Goal: Task Accomplishment & Management: Use online tool/utility

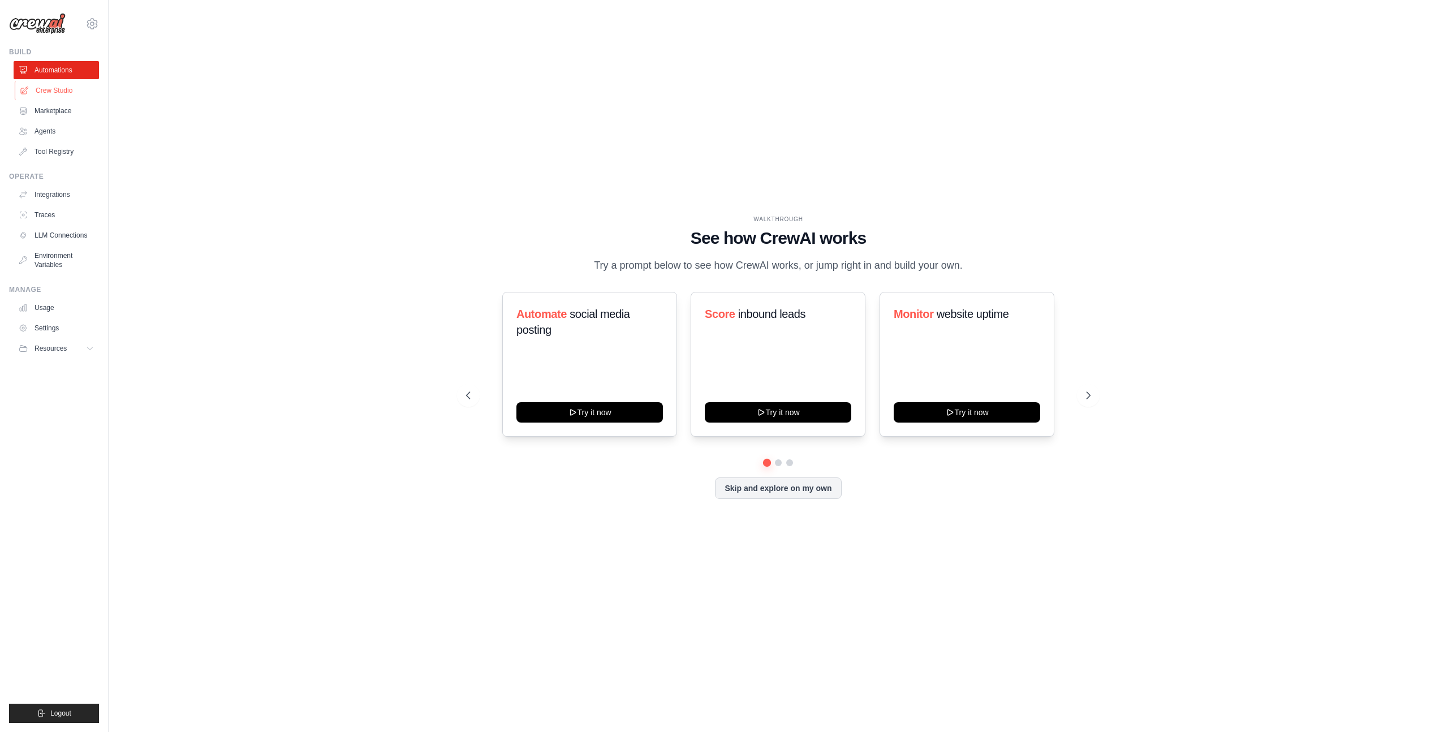
click at [56, 88] on link "Crew Studio" at bounding box center [57, 90] width 85 height 18
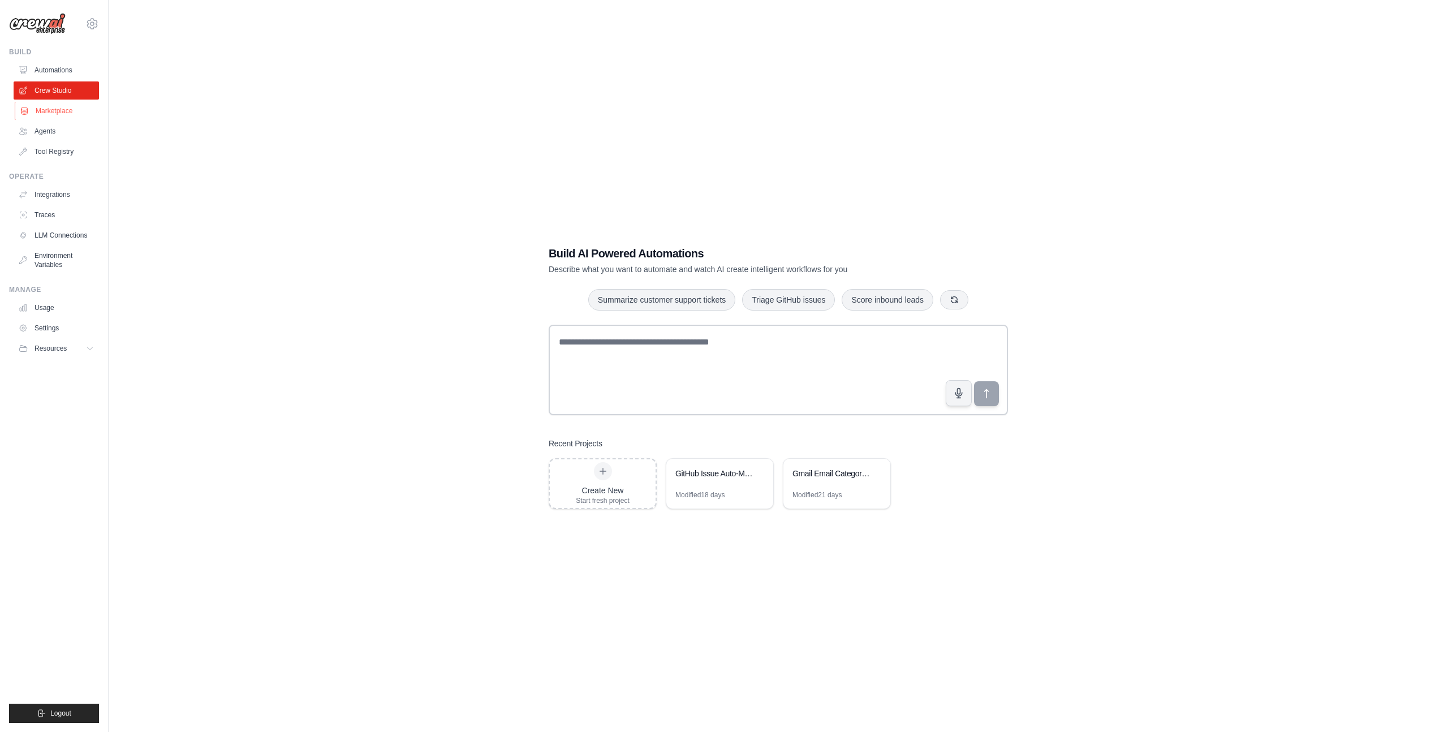
click at [49, 116] on link "Marketplace" at bounding box center [57, 111] width 85 height 18
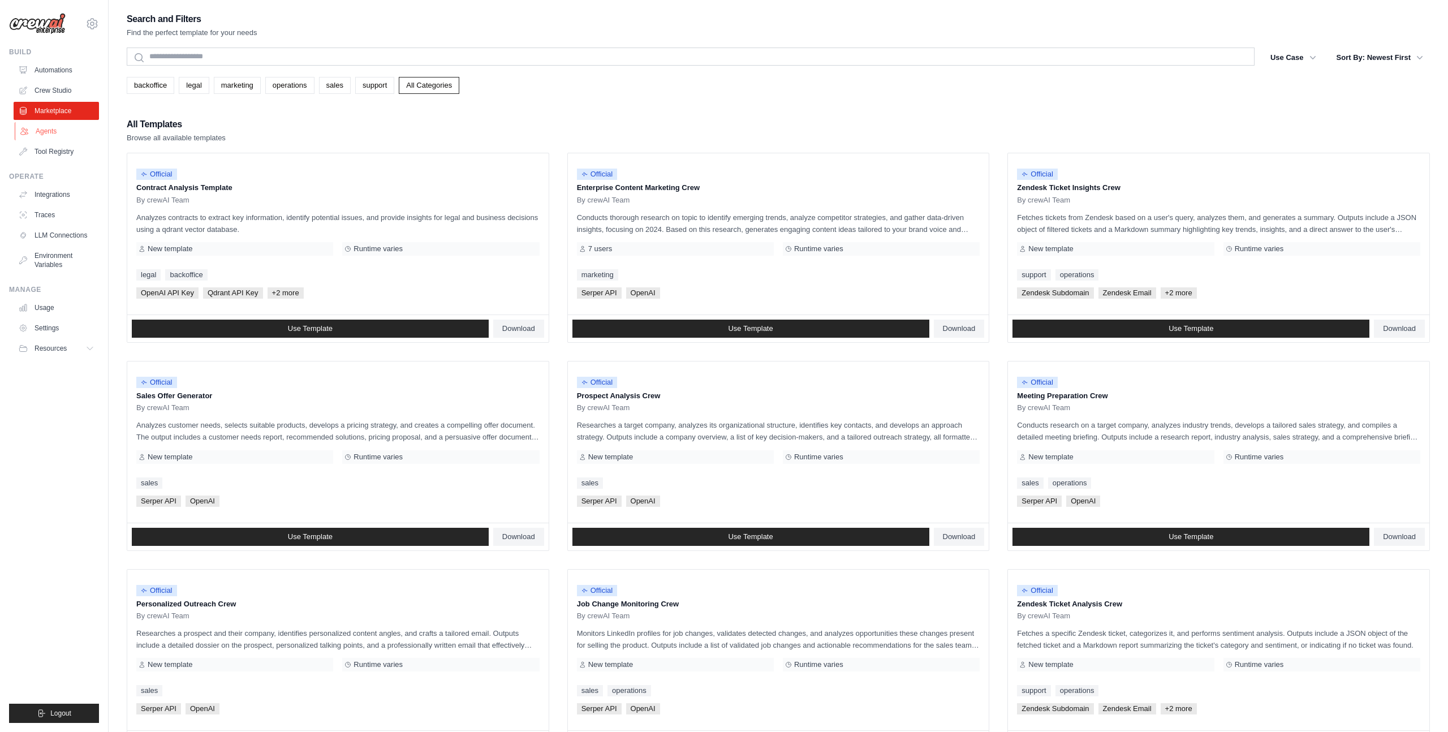
click at [43, 135] on link "Agents" at bounding box center [57, 131] width 85 height 18
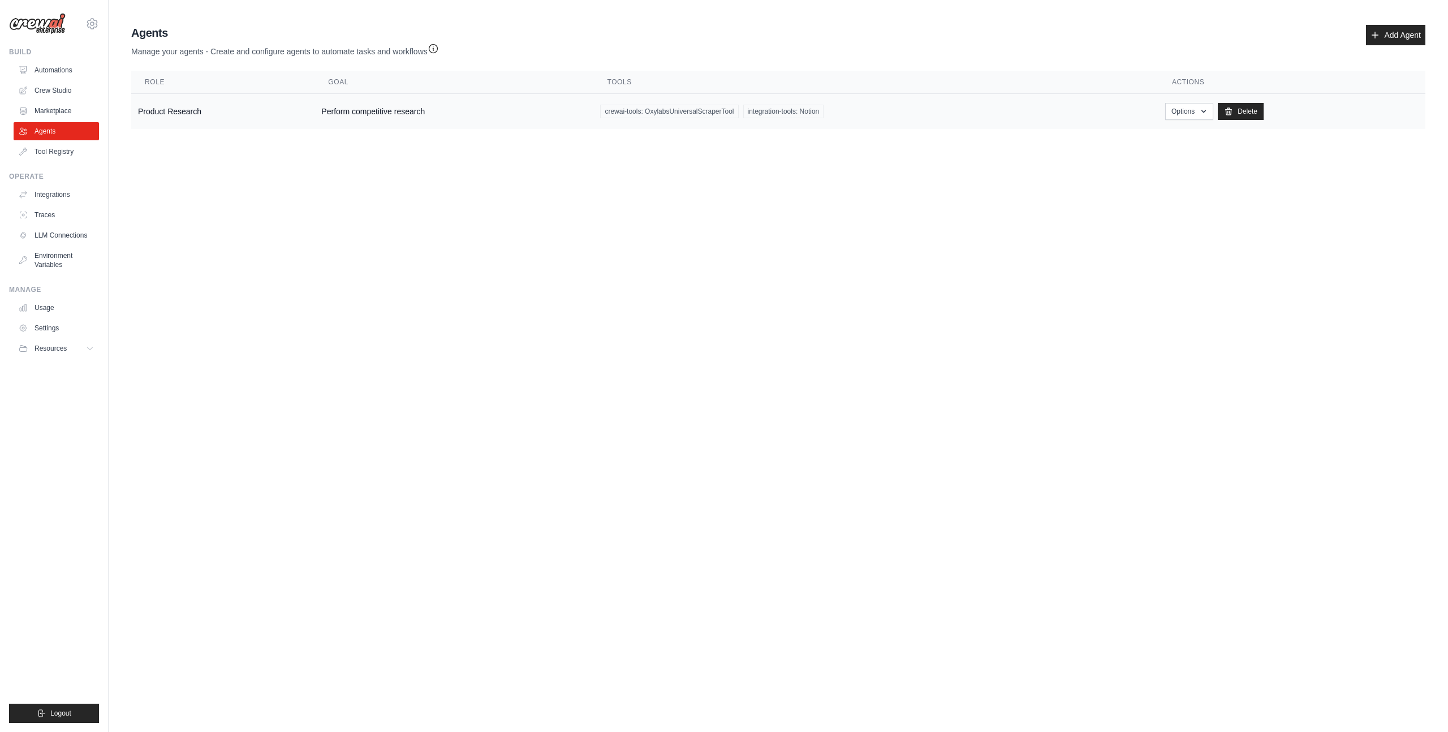
click at [197, 110] on td "Product Research" at bounding box center [222, 112] width 183 height 36
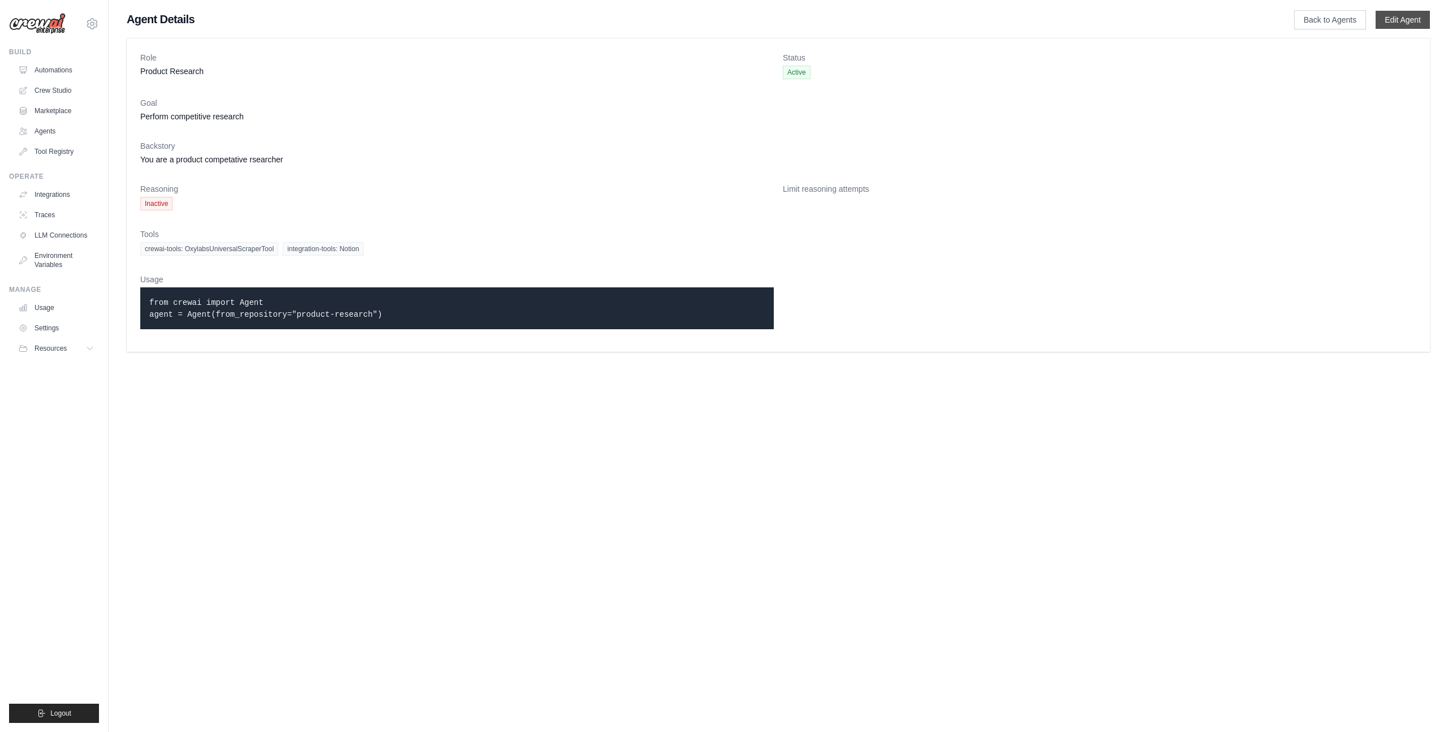
click at [1408, 22] on link "Edit Agent" at bounding box center [1402, 20] width 54 height 18
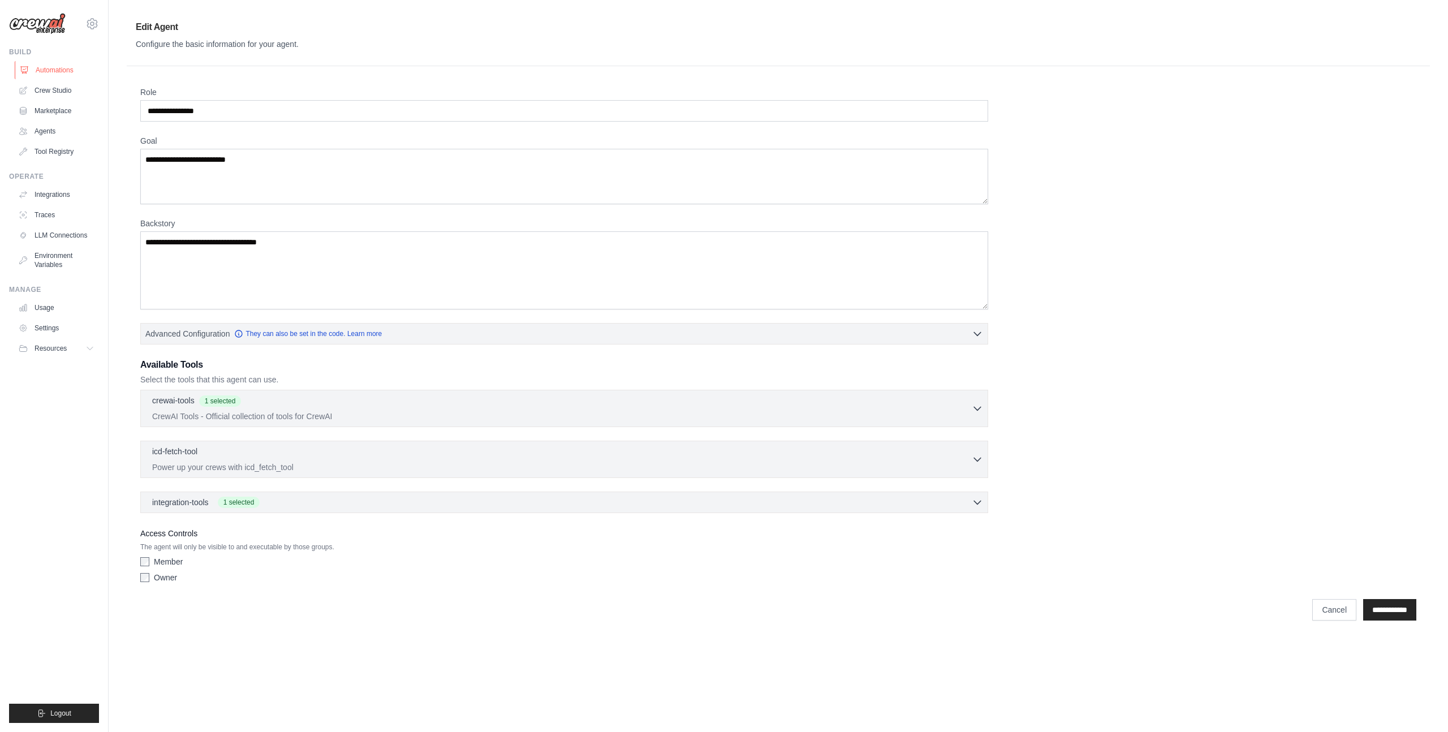
click at [38, 70] on link "Automations" at bounding box center [57, 70] width 85 height 18
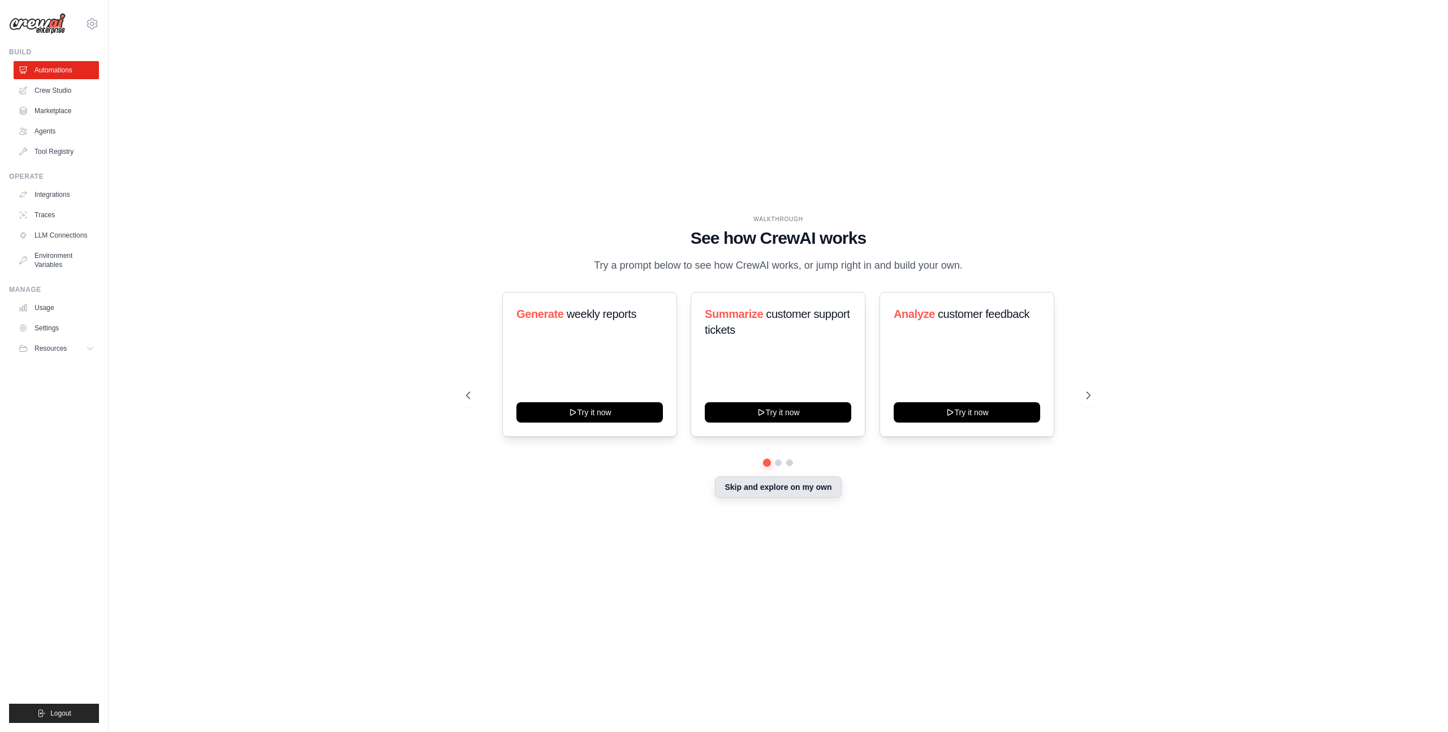
click at [779, 492] on button "Skip and explore on my own" at bounding box center [778, 486] width 126 height 21
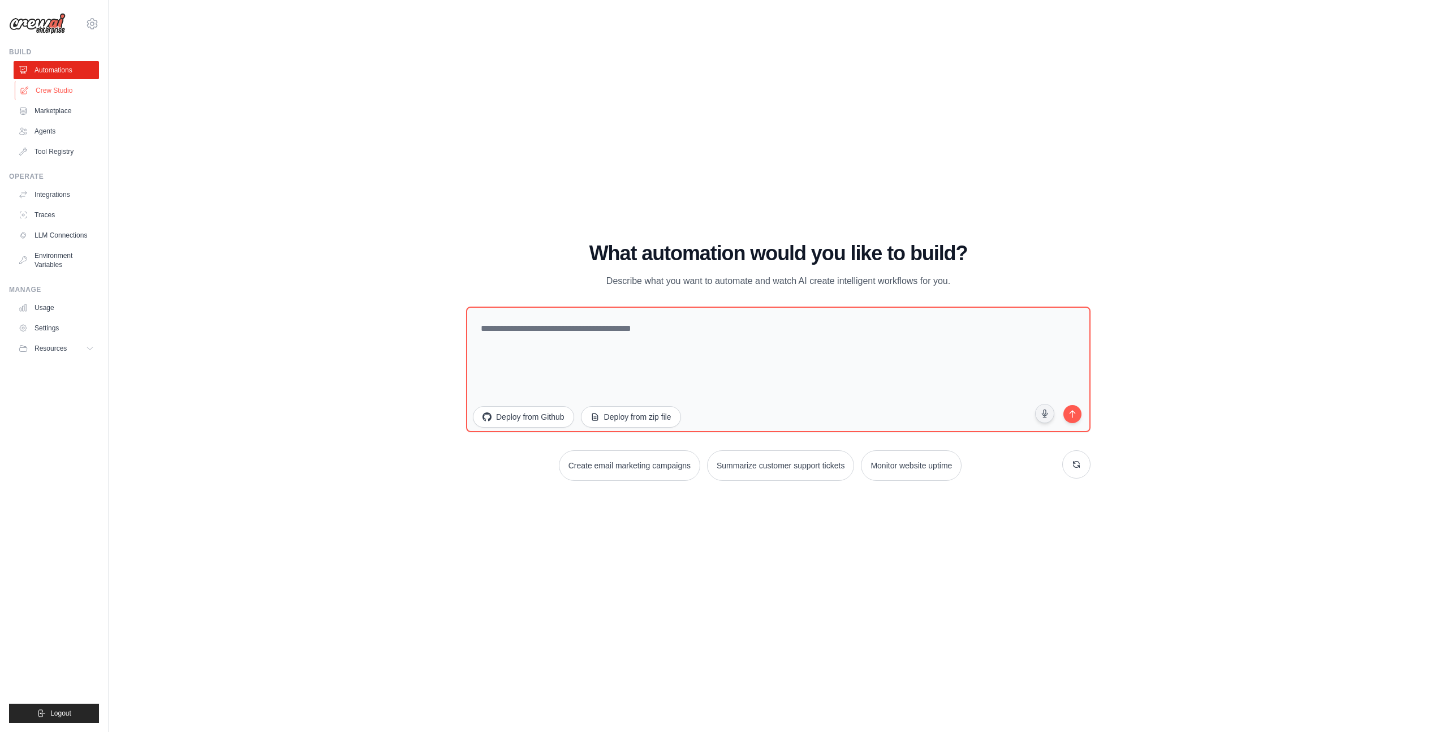
click at [58, 93] on link "Crew Studio" at bounding box center [57, 90] width 85 height 18
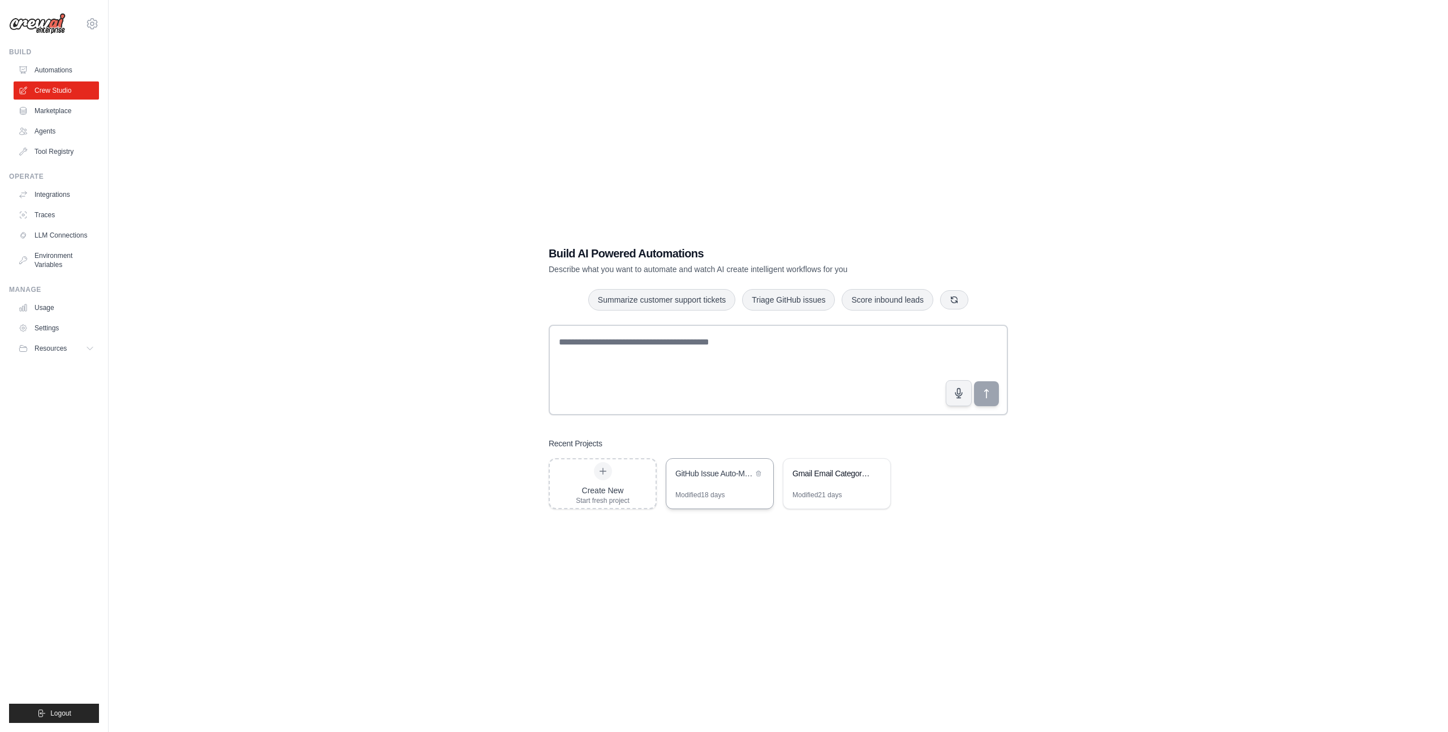
click at [720, 478] on div "GitHub Issue Auto-Management System" at bounding box center [713, 473] width 77 height 11
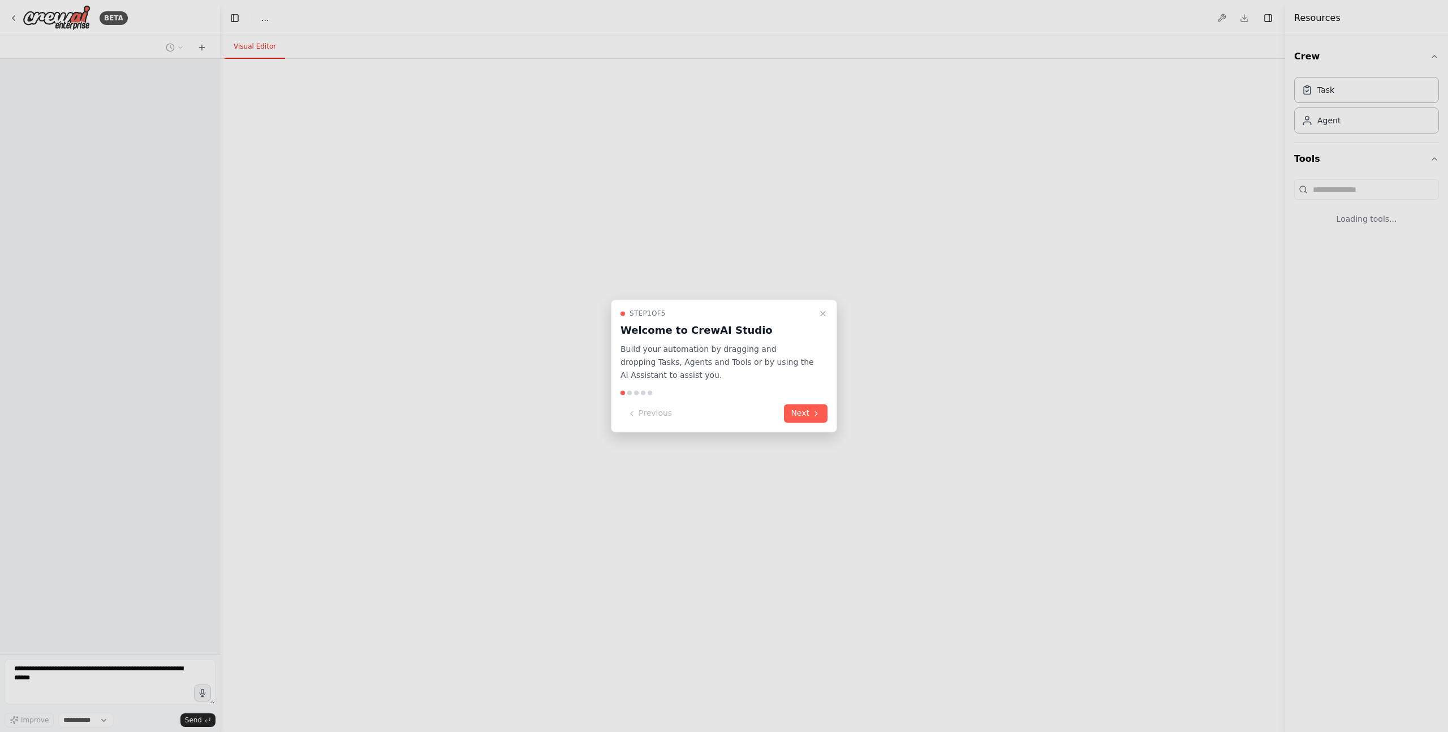
select select "****"
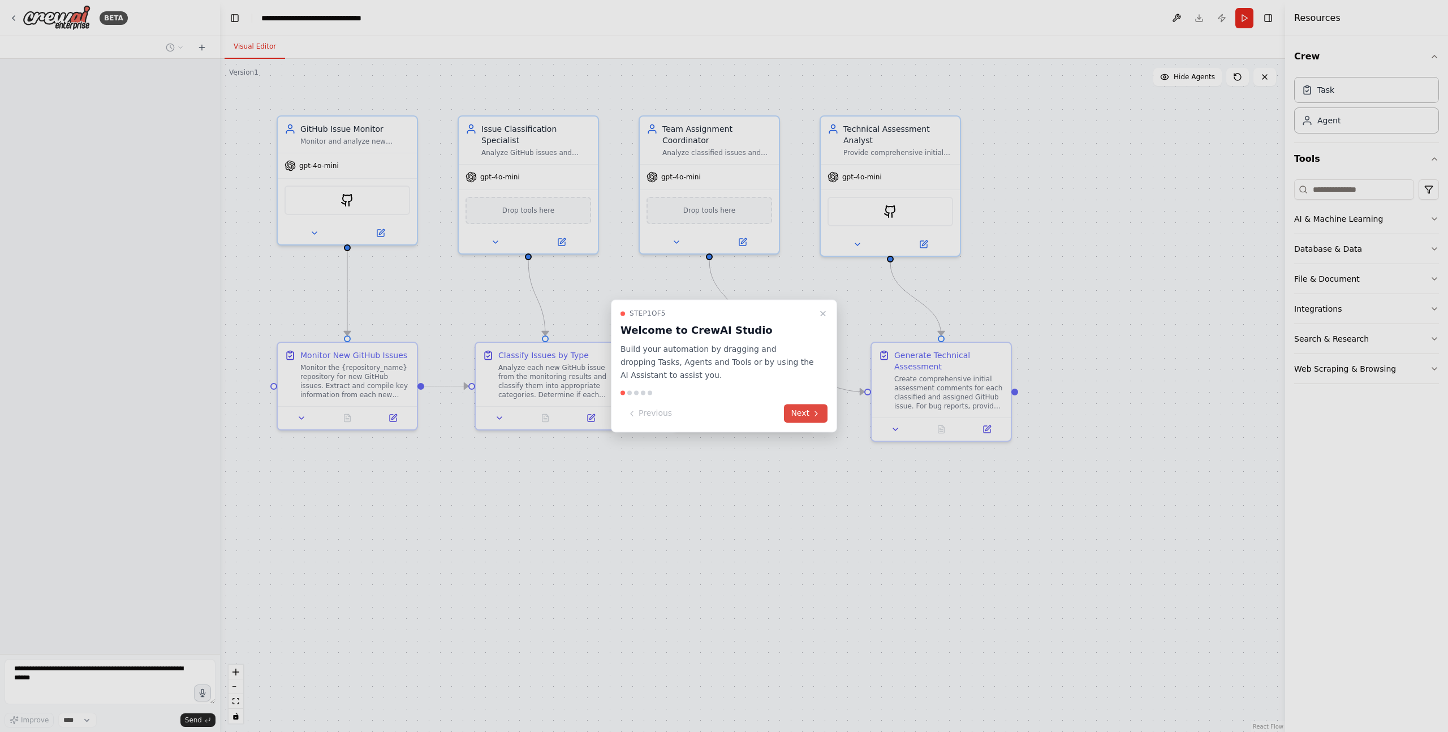
scroll to position [1056, 0]
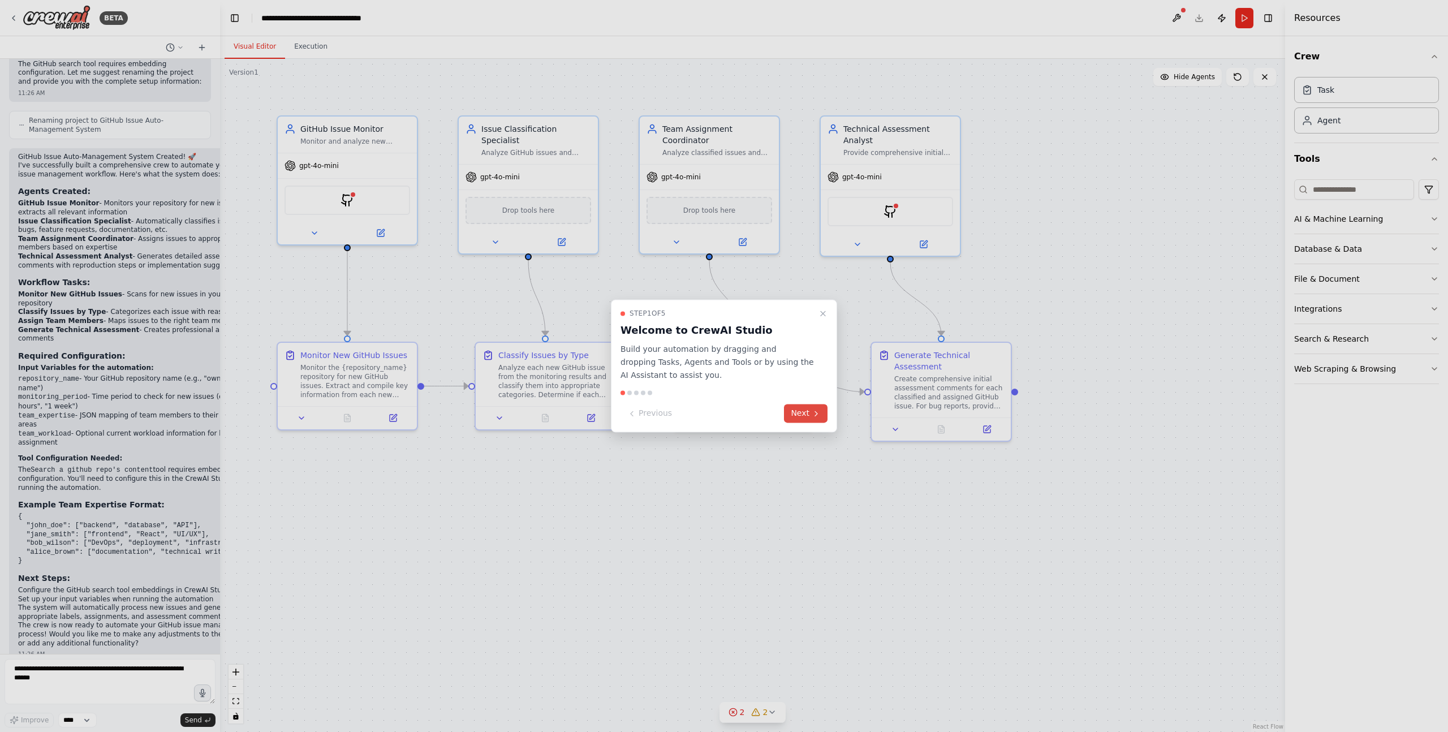
click at [802, 417] on button "Next" at bounding box center [806, 413] width 44 height 19
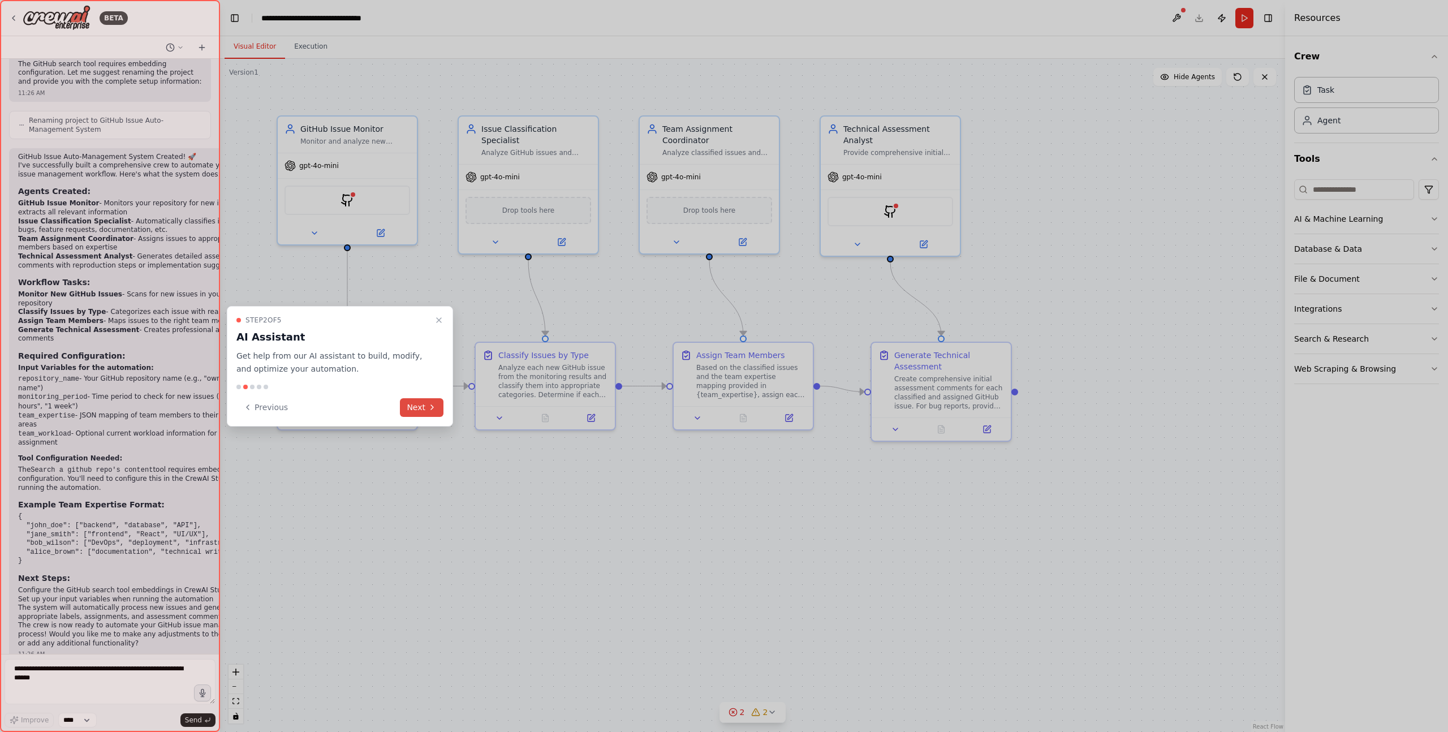
click at [424, 404] on button "Next" at bounding box center [422, 407] width 44 height 19
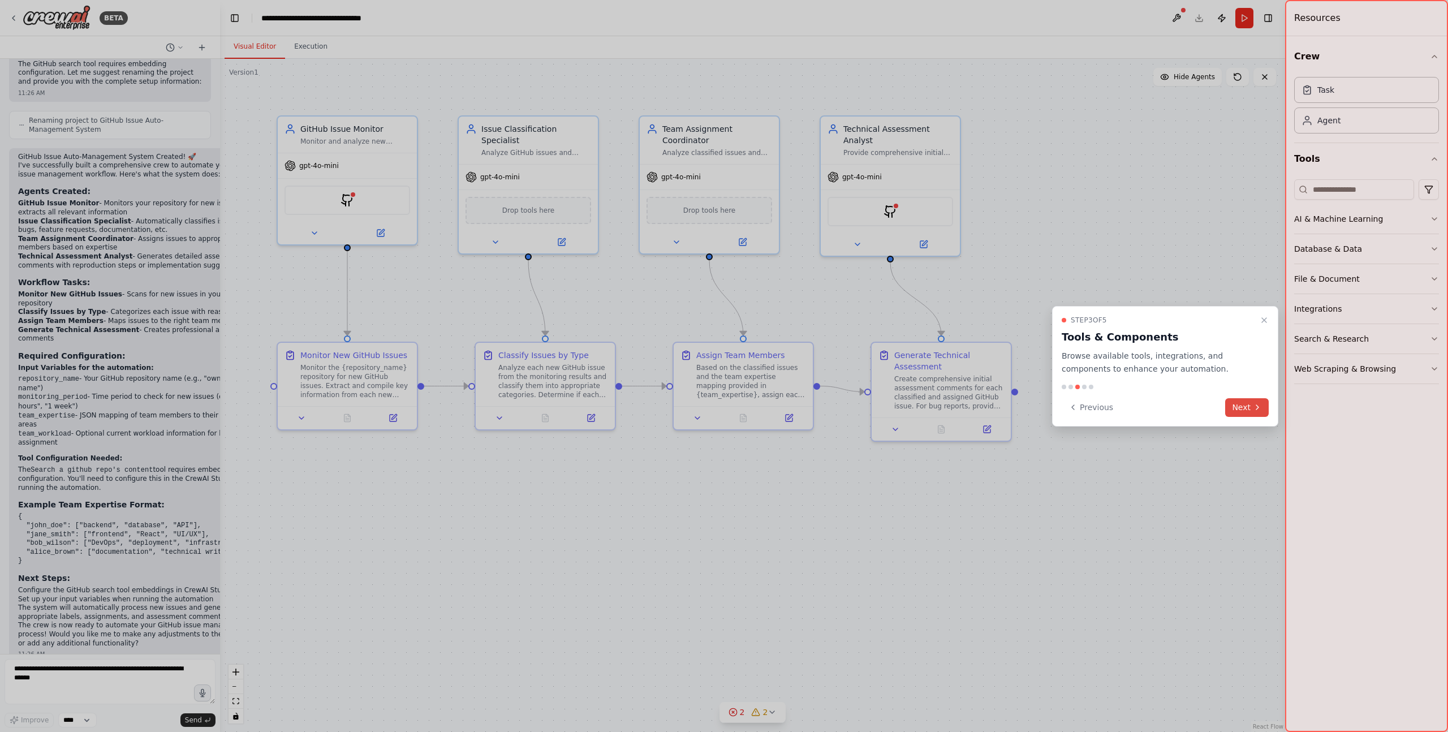
click at [1258, 408] on icon at bounding box center [1256, 407] width 9 height 9
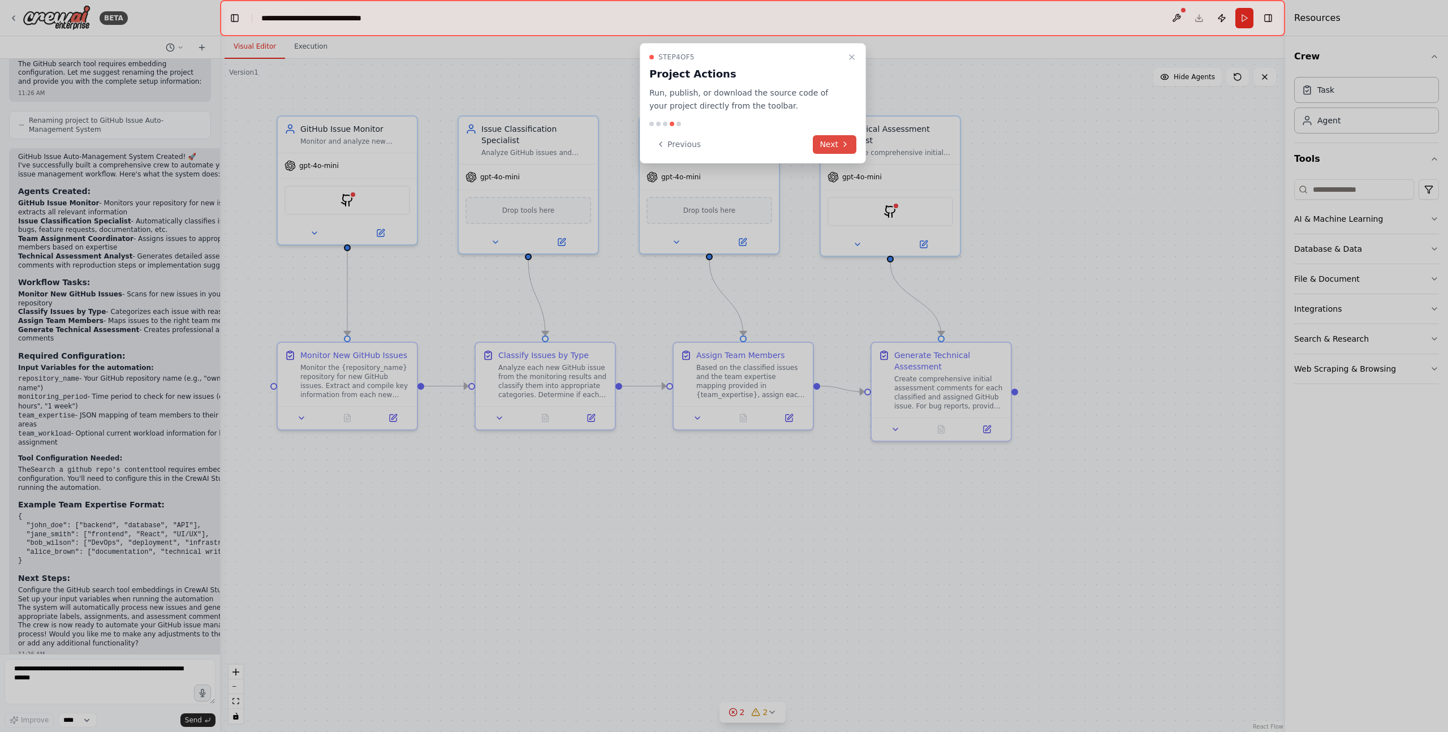
click at [843, 146] on icon at bounding box center [844, 144] width 9 height 9
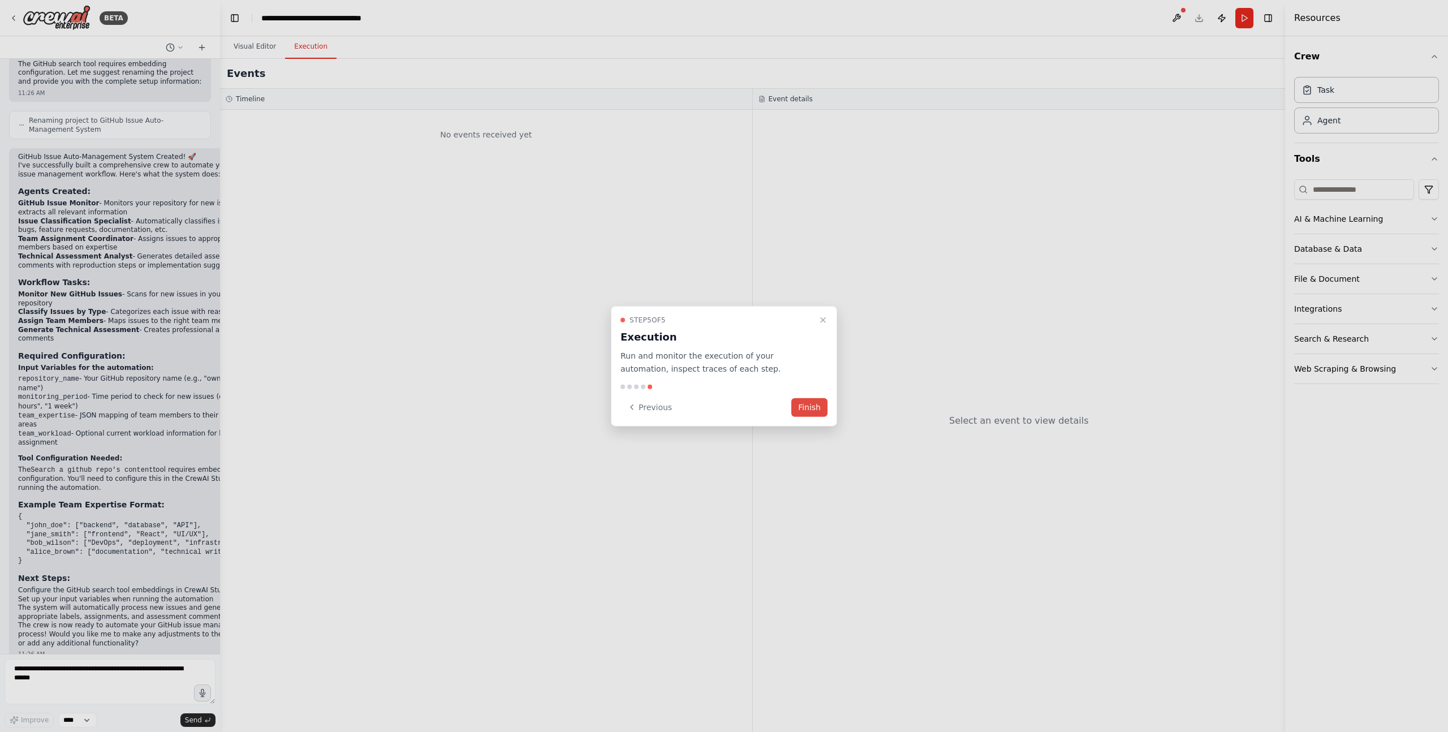
click at [805, 406] on button "Finish" at bounding box center [809, 407] width 36 height 19
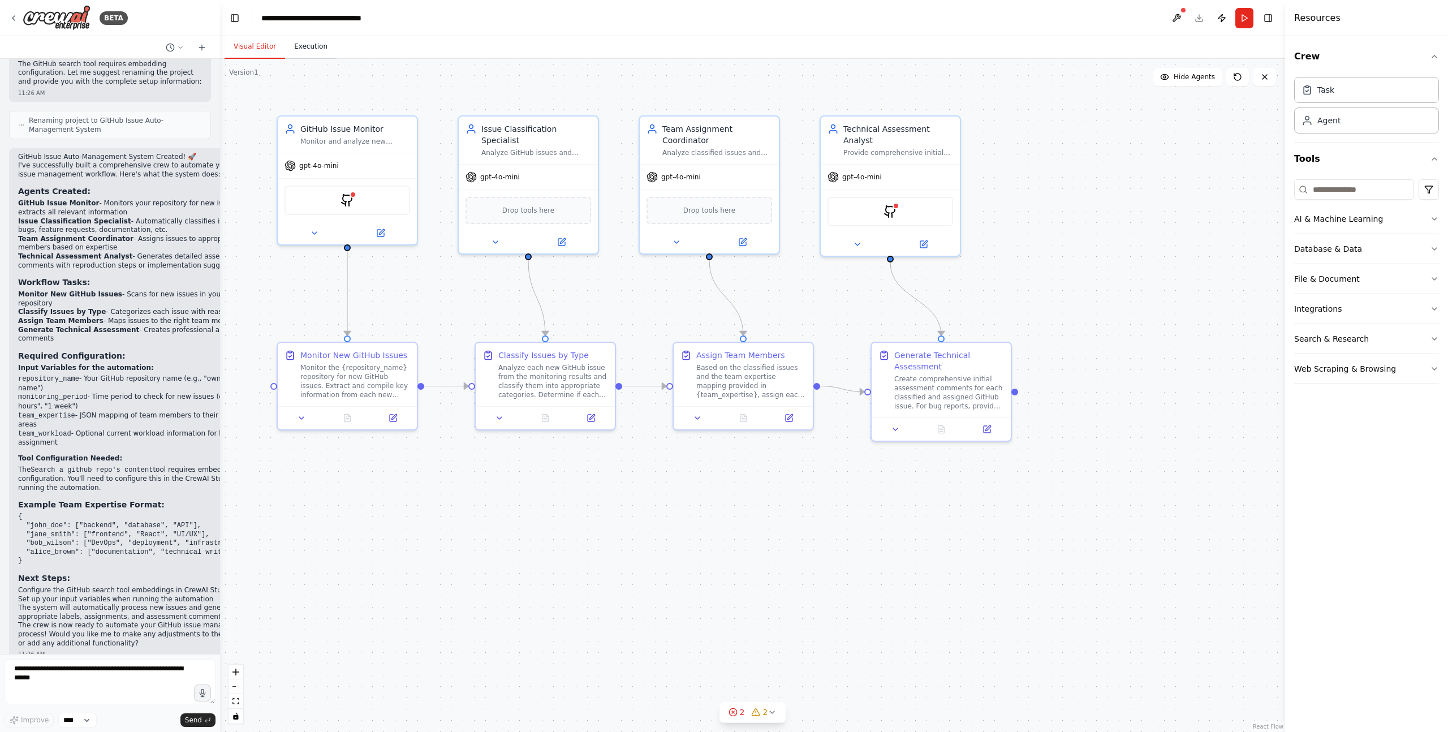
click at [308, 46] on button "Execution" at bounding box center [310, 47] width 51 height 24
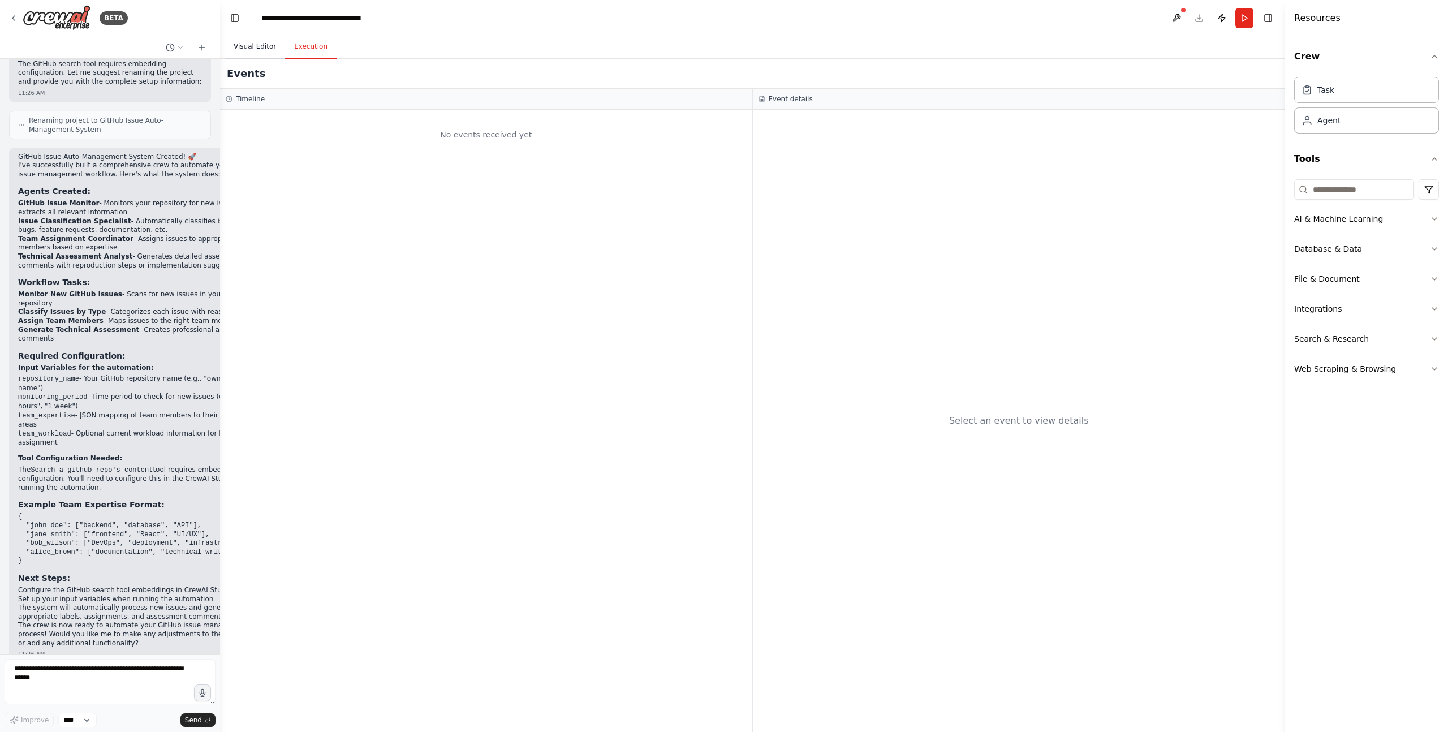
click at [255, 49] on button "Visual Editor" at bounding box center [254, 47] width 61 height 24
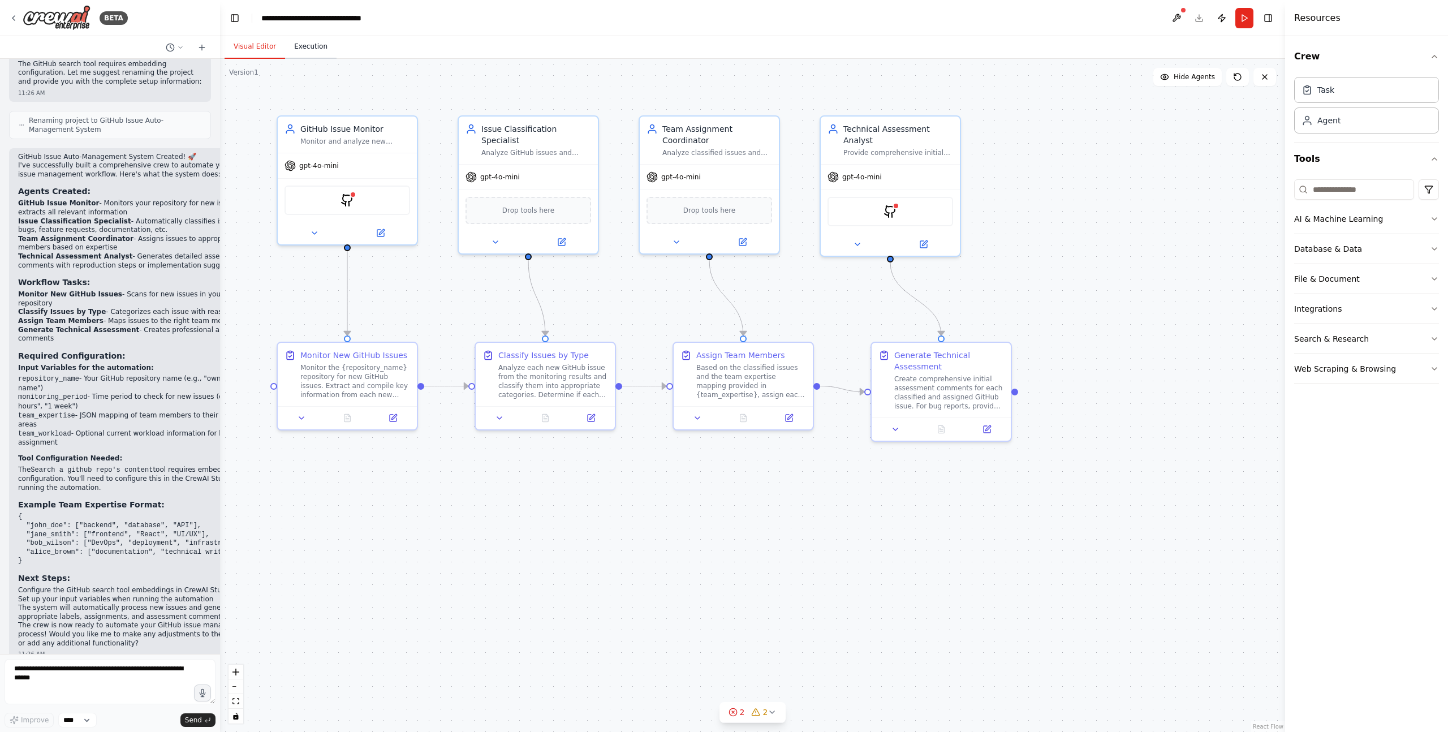
click at [311, 42] on button "Execution" at bounding box center [310, 47] width 51 height 24
click at [245, 45] on button "Visual Editor" at bounding box center [254, 47] width 61 height 24
click at [361, 162] on div "gpt-4o-mini" at bounding box center [347, 163] width 139 height 25
click at [353, 372] on div "Monitor the {repository_name} repository for new GitHub issues. Extract and com…" at bounding box center [355, 379] width 110 height 36
click at [381, 179] on div "GithubSearchTool" at bounding box center [347, 198] width 139 height 44
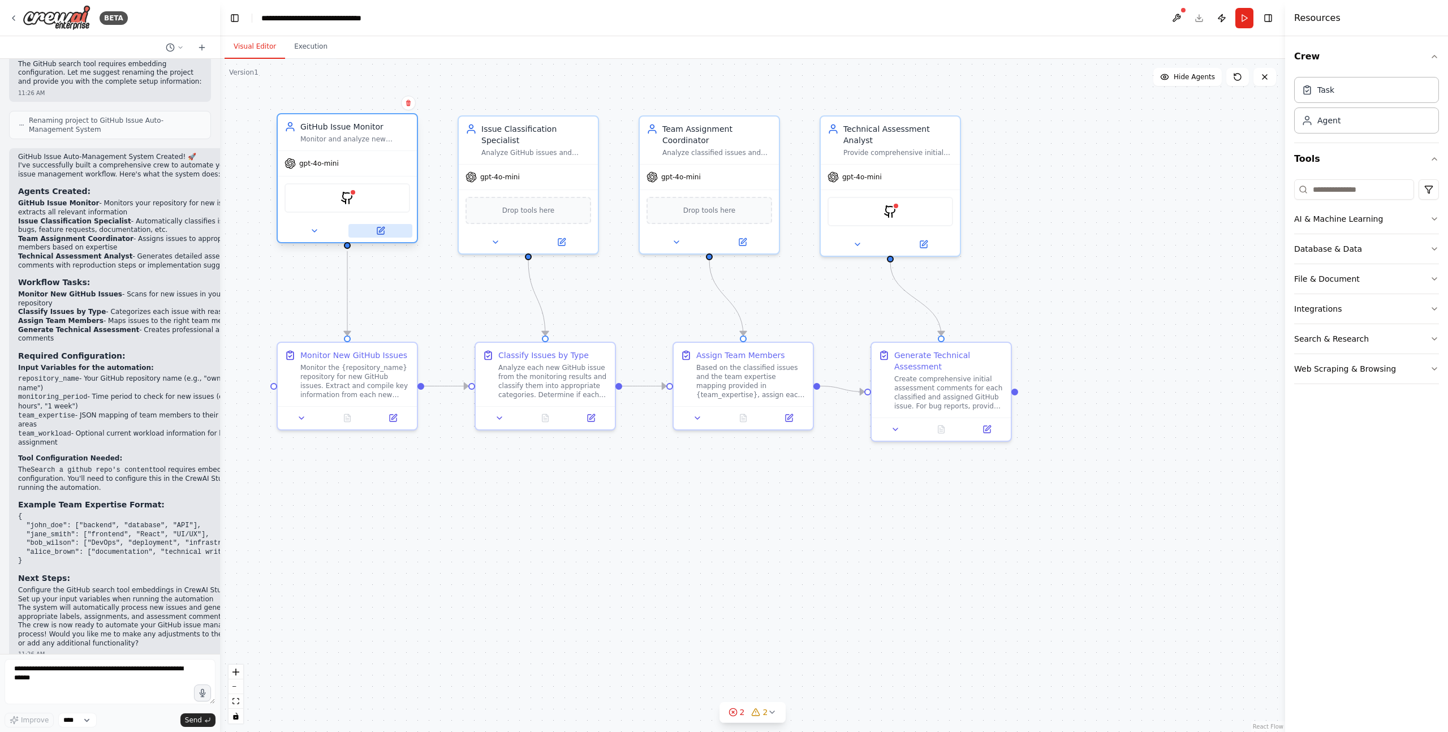
click at [383, 235] on button at bounding box center [380, 231] width 64 height 14
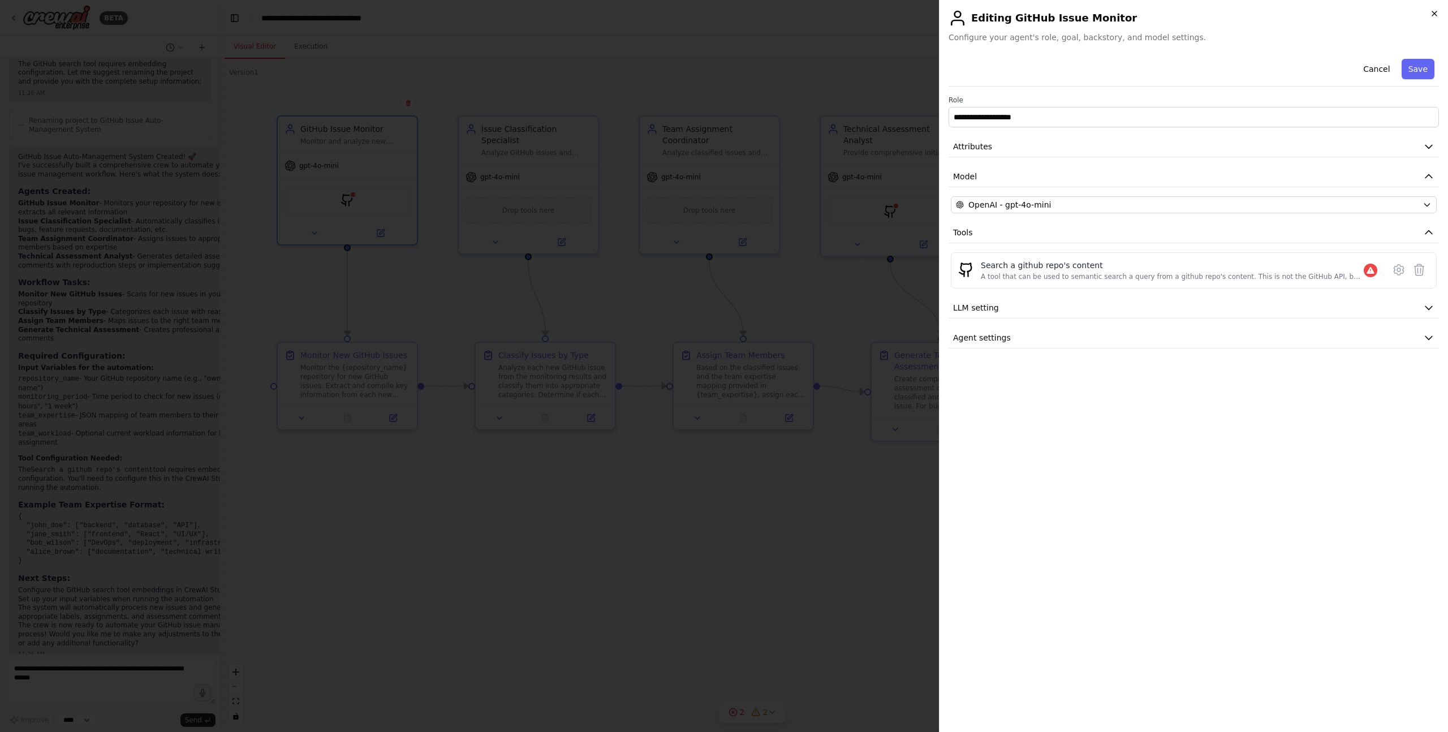
click at [1432, 14] on icon "button" at bounding box center [1433, 13] width 9 height 9
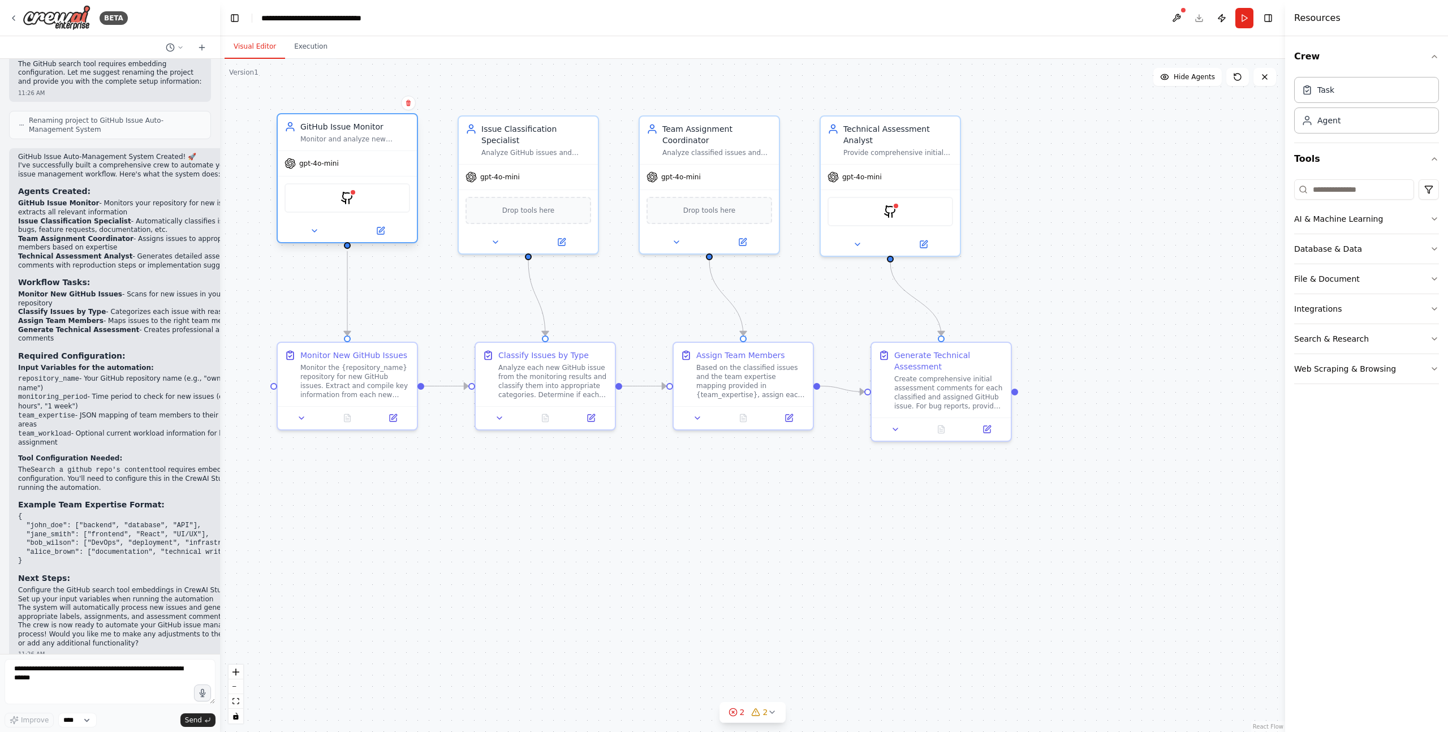
click at [371, 161] on div "gpt-4o-mini" at bounding box center [347, 163] width 139 height 25
click at [345, 201] on img at bounding box center [347, 198] width 14 height 14
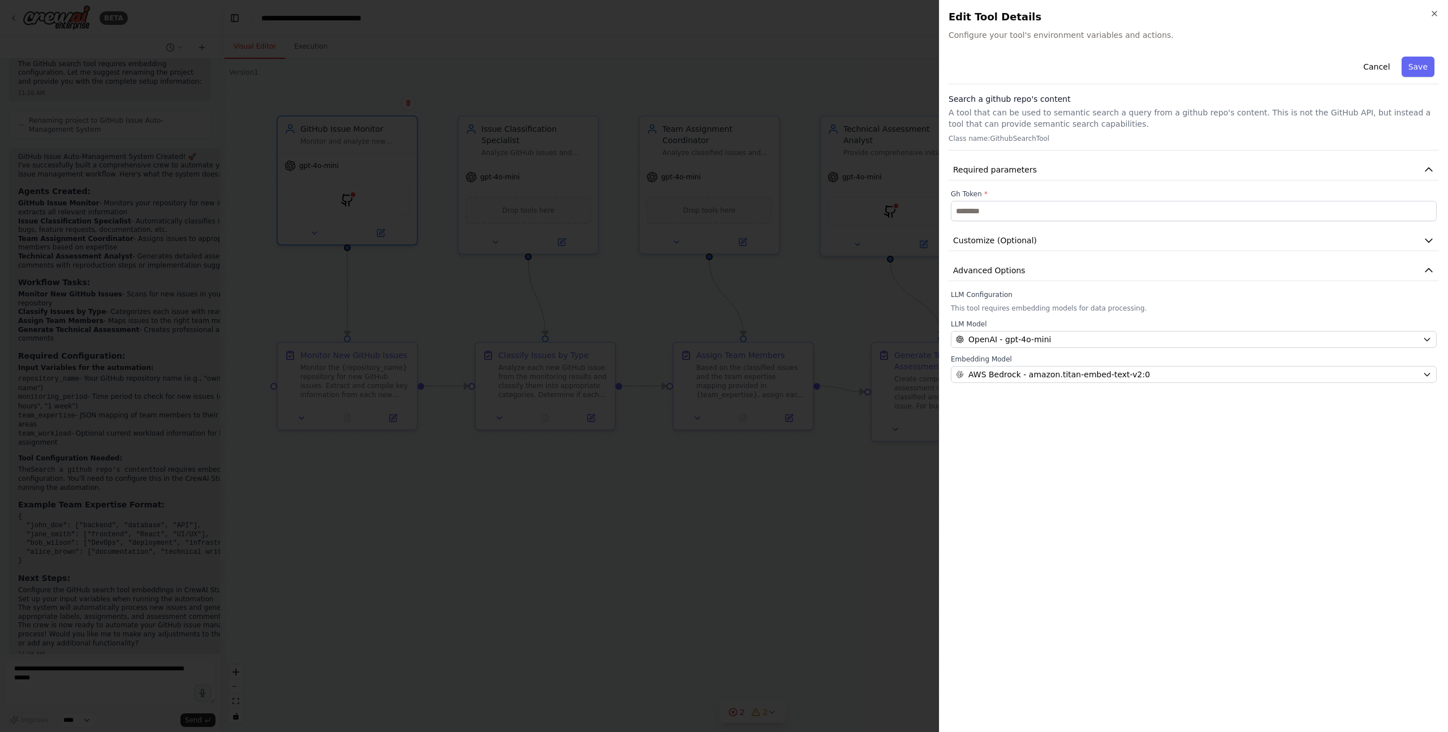
click at [579, 94] on div at bounding box center [724, 366] width 1448 height 732
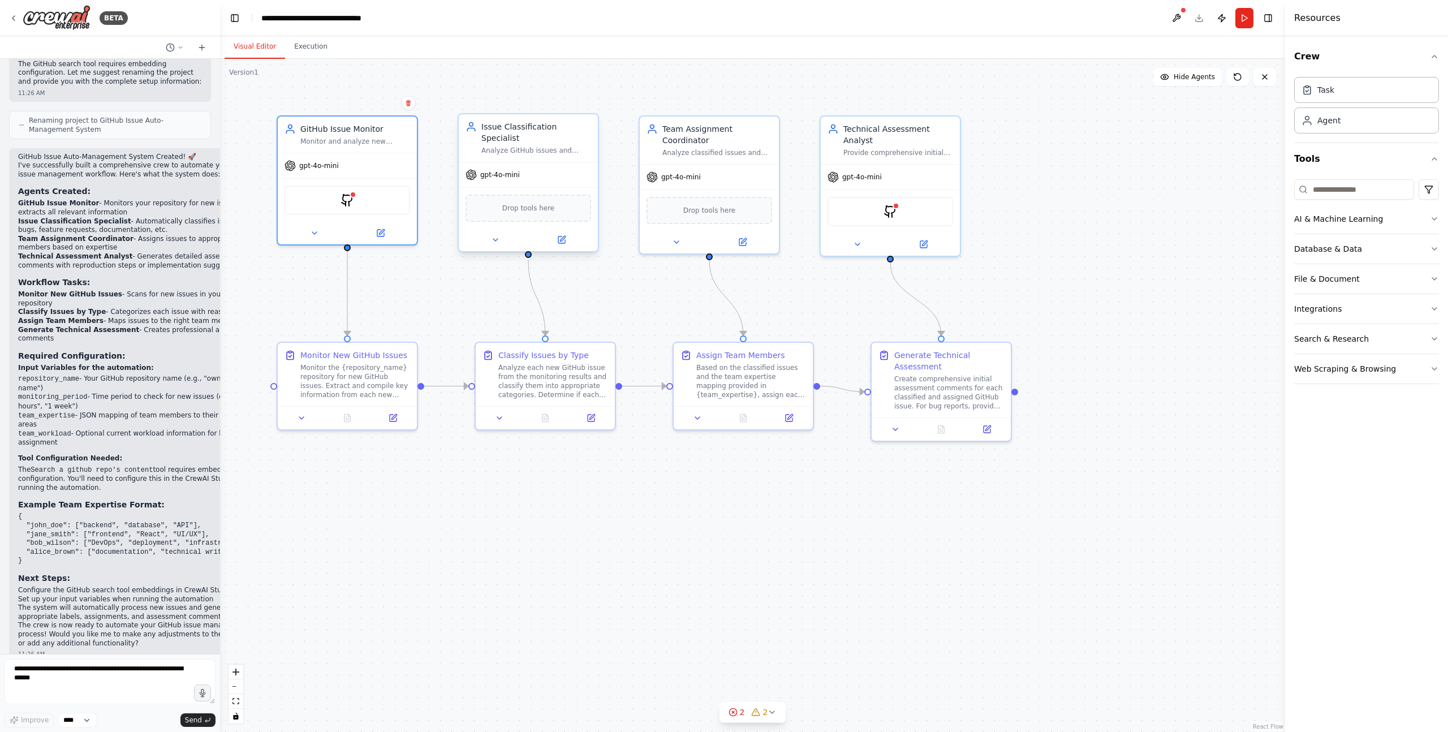
click at [535, 175] on div "gpt-4o-mini" at bounding box center [528, 174] width 139 height 25
click at [1385, 88] on div "Task" at bounding box center [1366, 89] width 145 height 26
click at [1349, 125] on div "Agent" at bounding box center [1366, 120] width 145 height 26
click at [1350, 91] on div "Task" at bounding box center [1366, 89] width 145 height 26
click at [1176, 17] on button at bounding box center [1176, 18] width 18 height 20
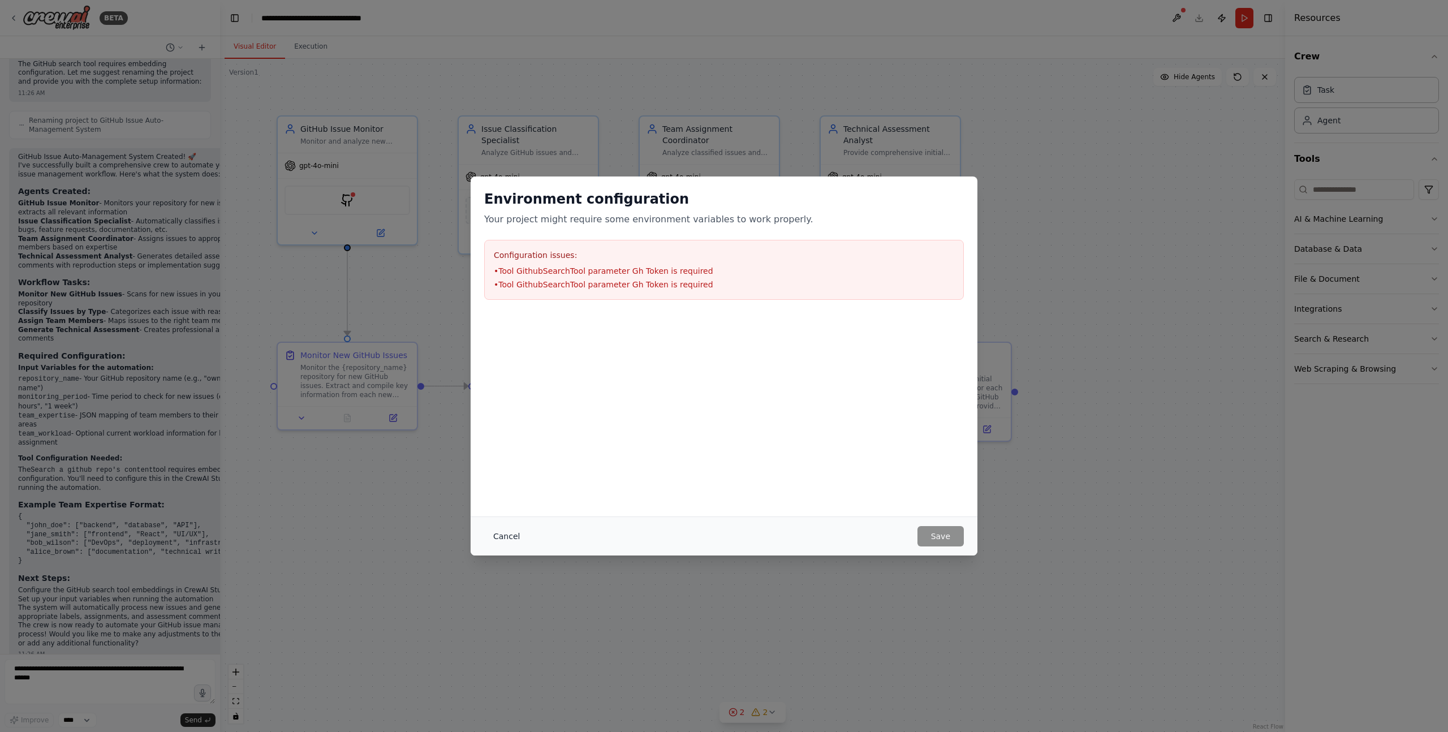
click at [514, 535] on button "Cancel" at bounding box center [506, 536] width 45 height 20
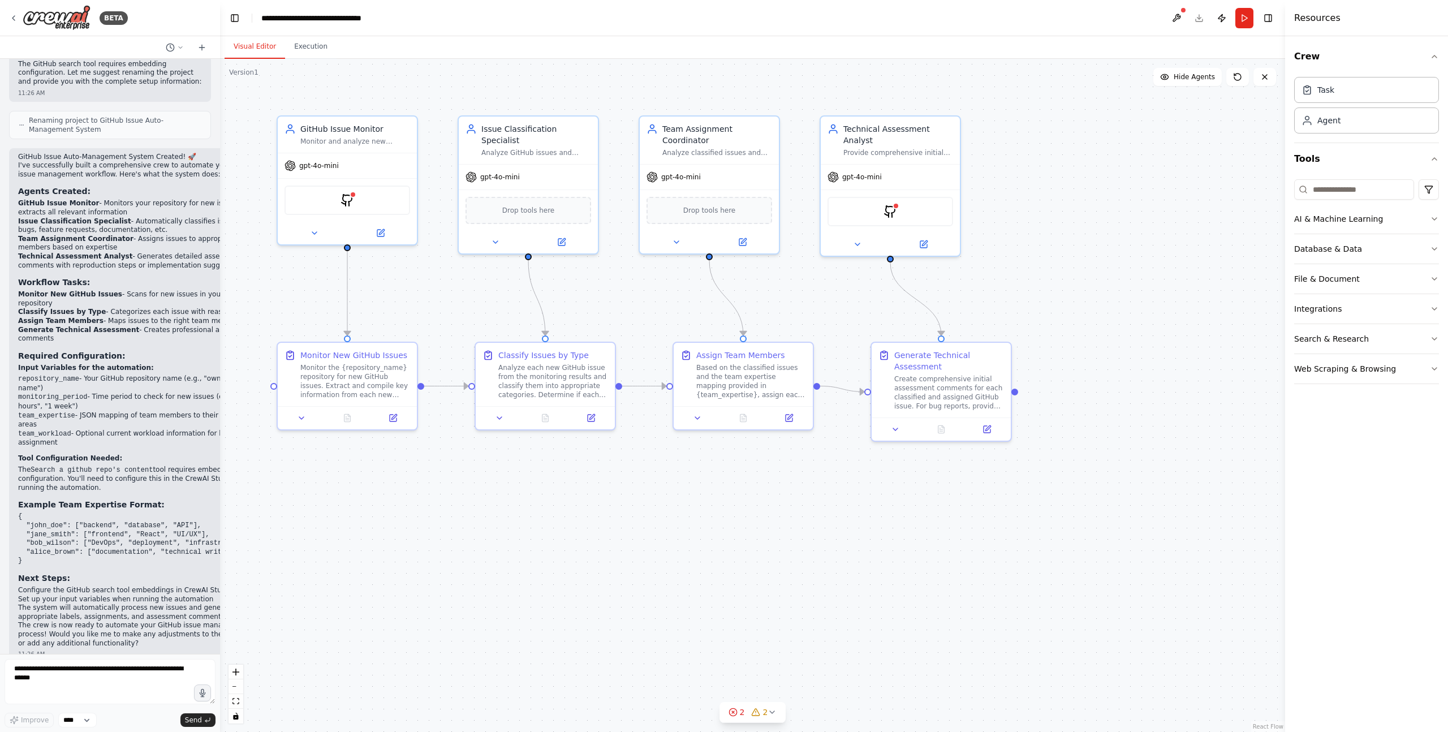
click at [1196, 27] on header "**********" at bounding box center [752, 18] width 1065 height 36
click at [1221, 20] on button "Publish" at bounding box center [1221, 18] width 18 height 20
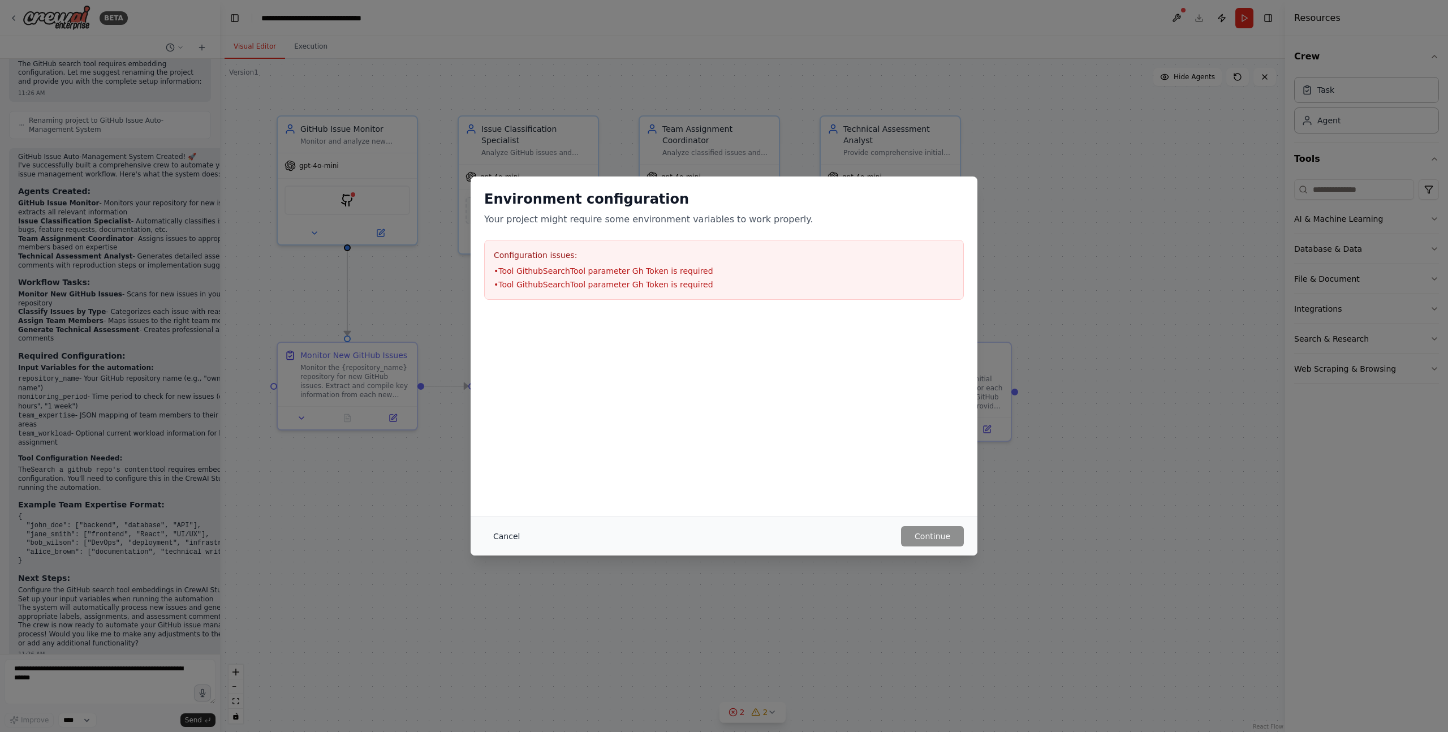
click at [502, 539] on button "Cancel" at bounding box center [506, 536] width 45 height 20
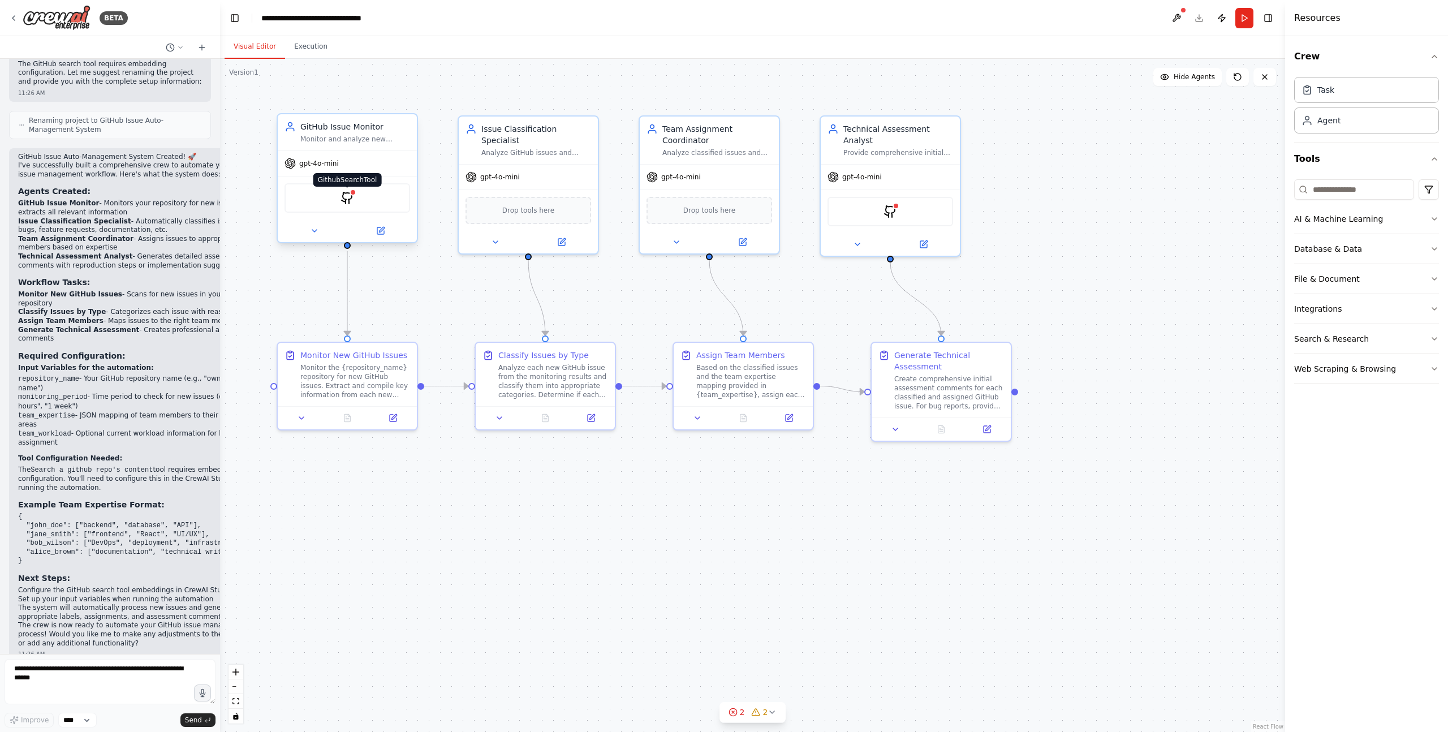
click at [349, 198] on img at bounding box center [347, 198] width 14 height 14
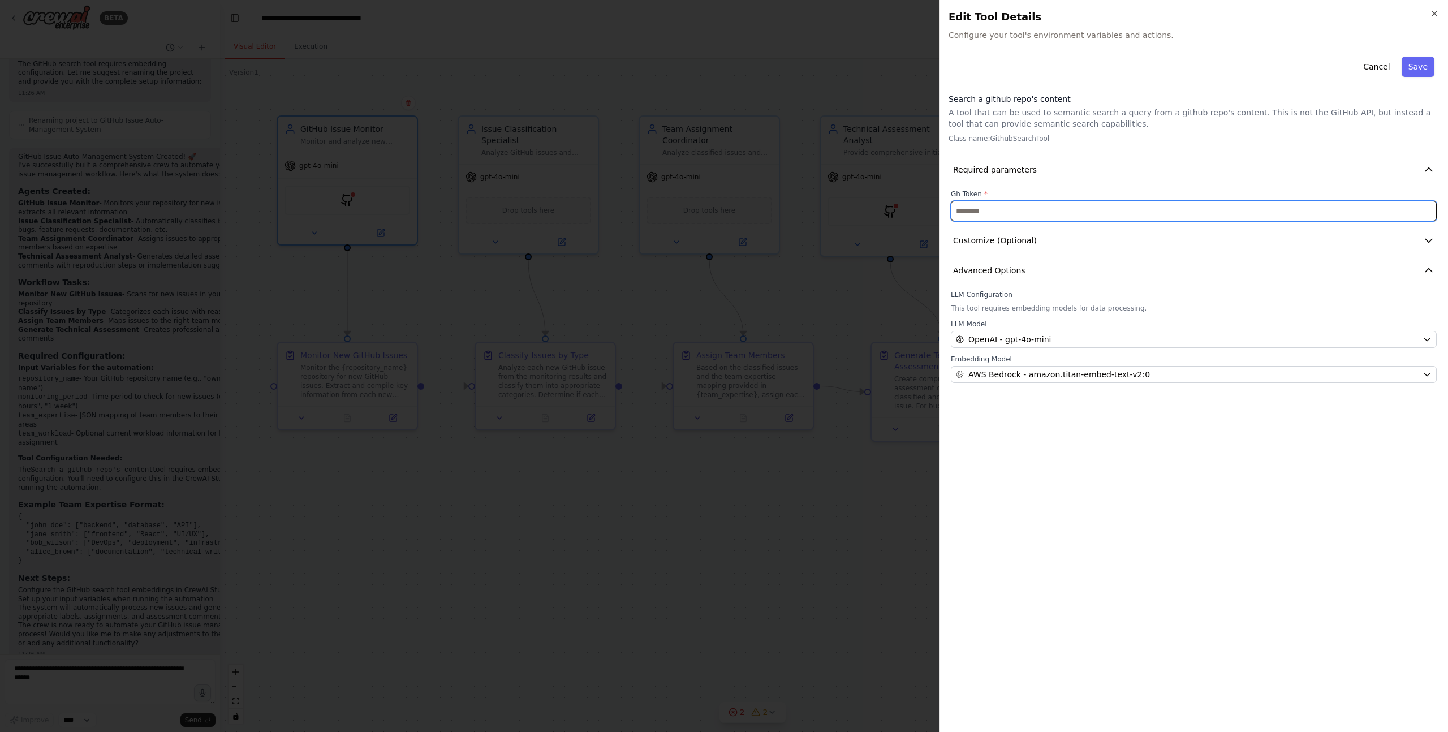
click at [982, 211] on input "text" at bounding box center [1194, 211] width 486 height 20
type input "**********"
click at [1414, 54] on div "Cancel Save" at bounding box center [1193, 68] width 490 height 32
click at [1415, 58] on button "Save" at bounding box center [1417, 67] width 33 height 20
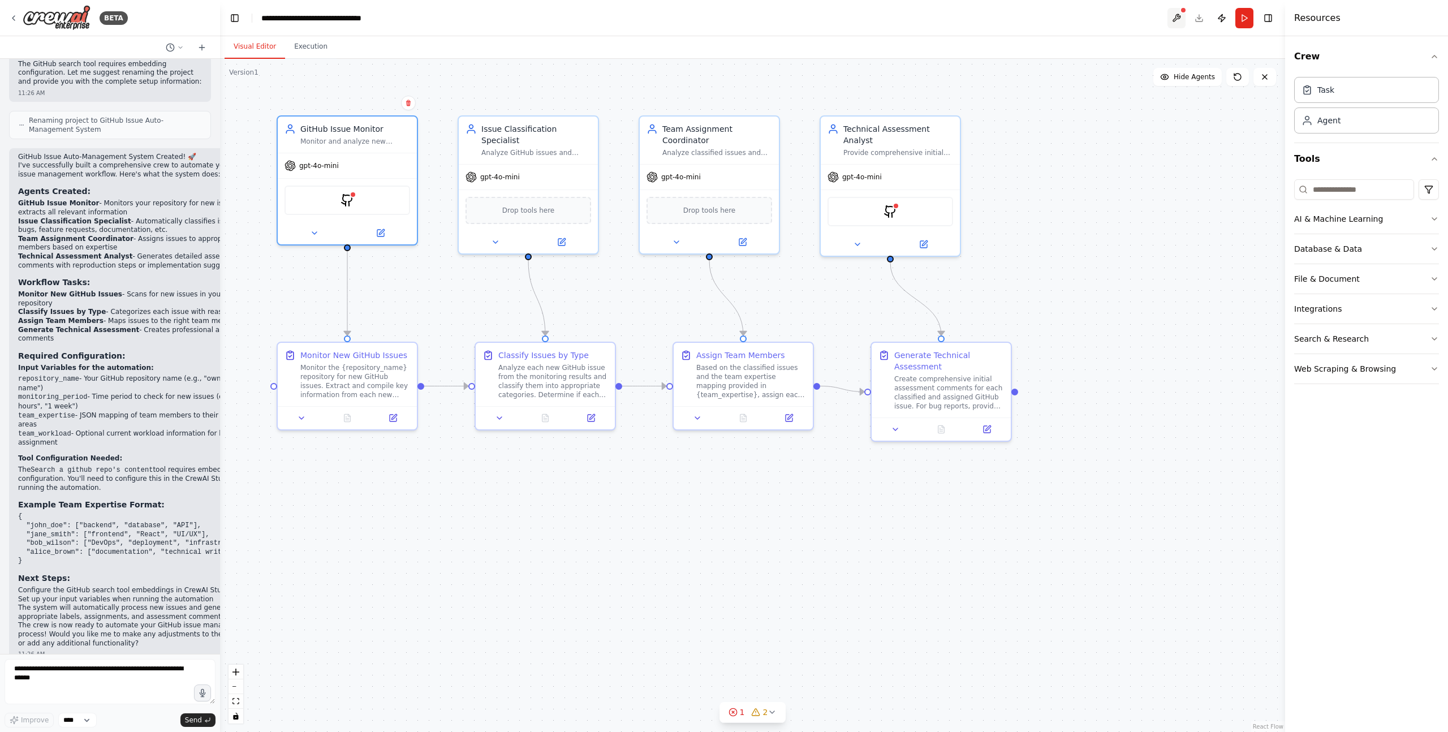
click at [1176, 18] on button at bounding box center [1176, 18] width 18 height 20
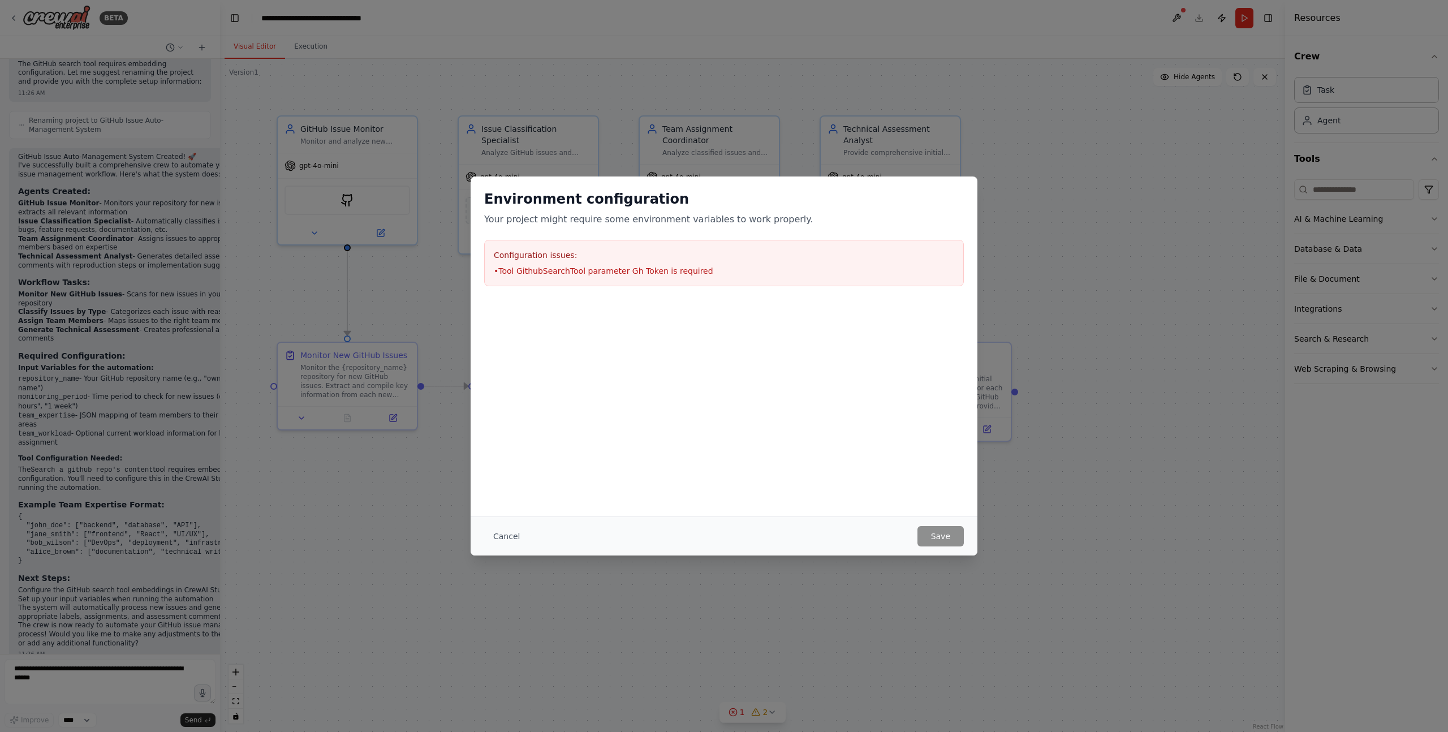
click at [503, 522] on div "Cancel Save" at bounding box center [723, 535] width 507 height 39
click at [504, 535] on button "Cancel" at bounding box center [506, 536] width 45 height 20
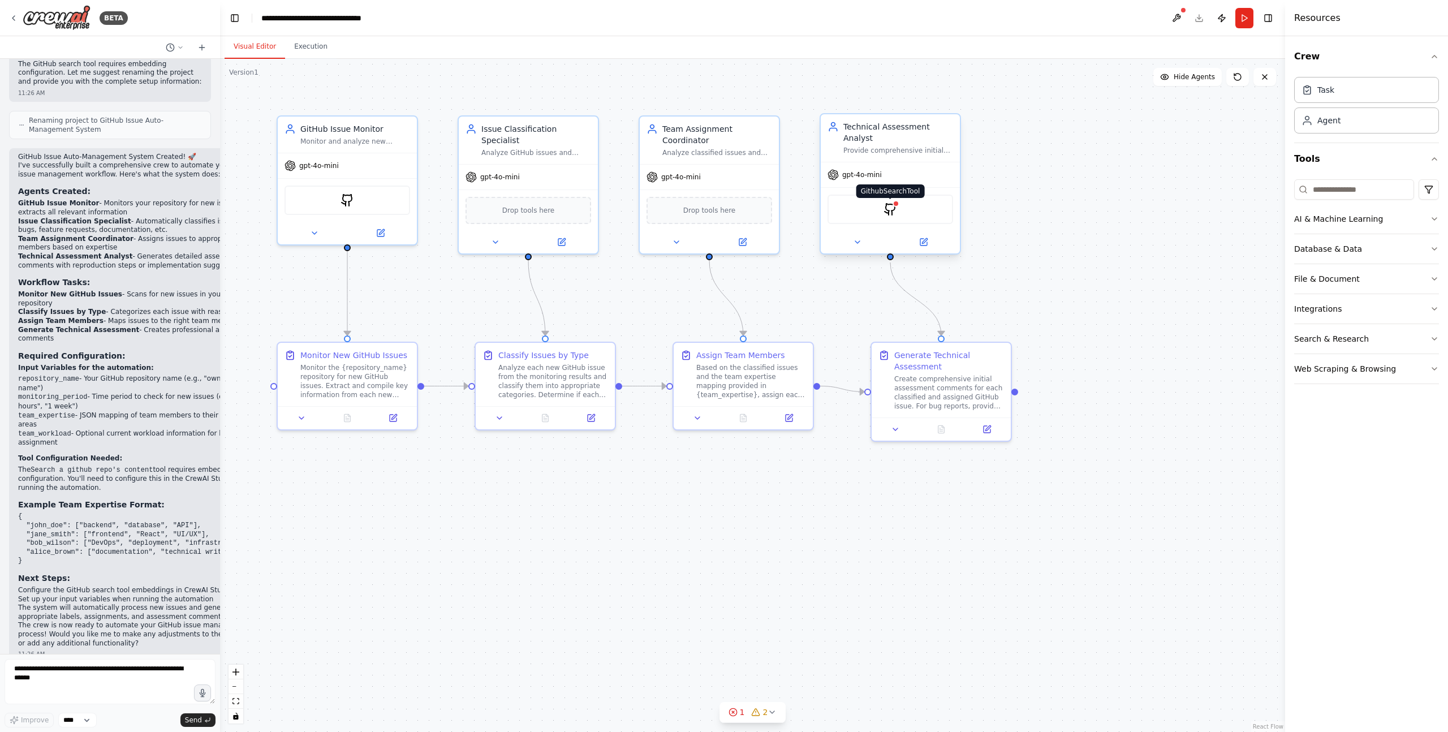
click at [893, 210] on img at bounding box center [890, 209] width 14 height 14
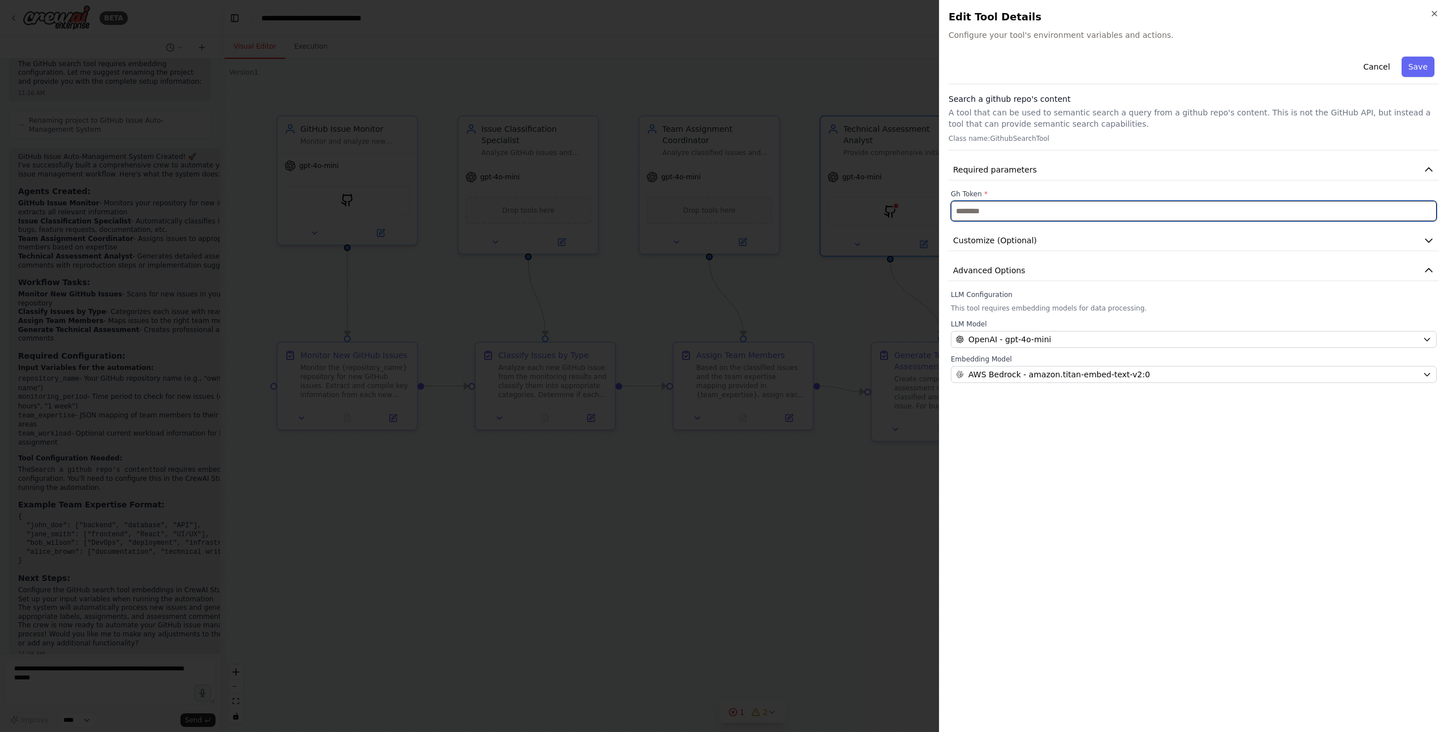
click at [999, 209] on input "text" at bounding box center [1194, 211] width 486 height 20
click at [1001, 210] on input "***" at bounding box center [1194, 211] width 486 height 20
type input "**********"
click at [1422, 61] on button "Save" at bounding box center [1417, 67] width 33 height 20
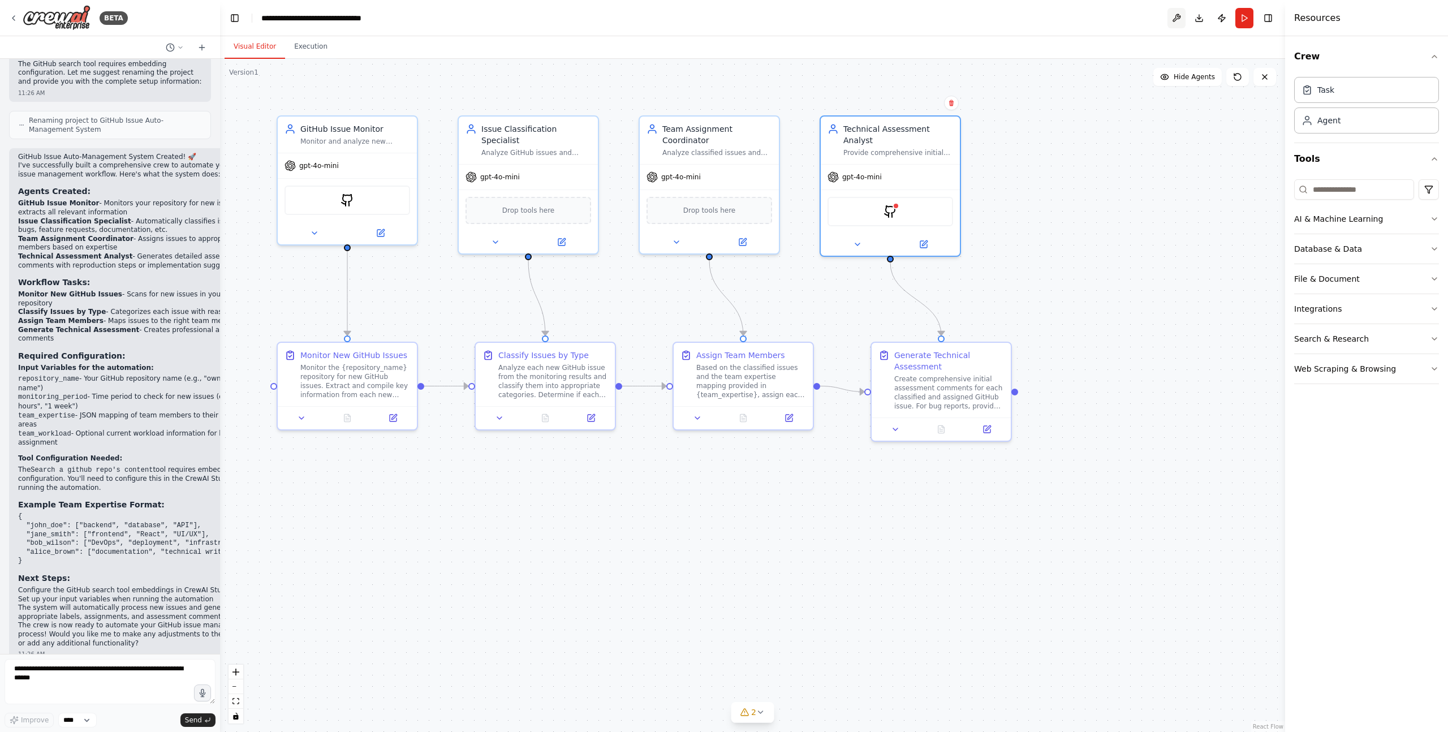
click at [1174, 17] on button at bounding box center [1176, 18] width 18 height 20
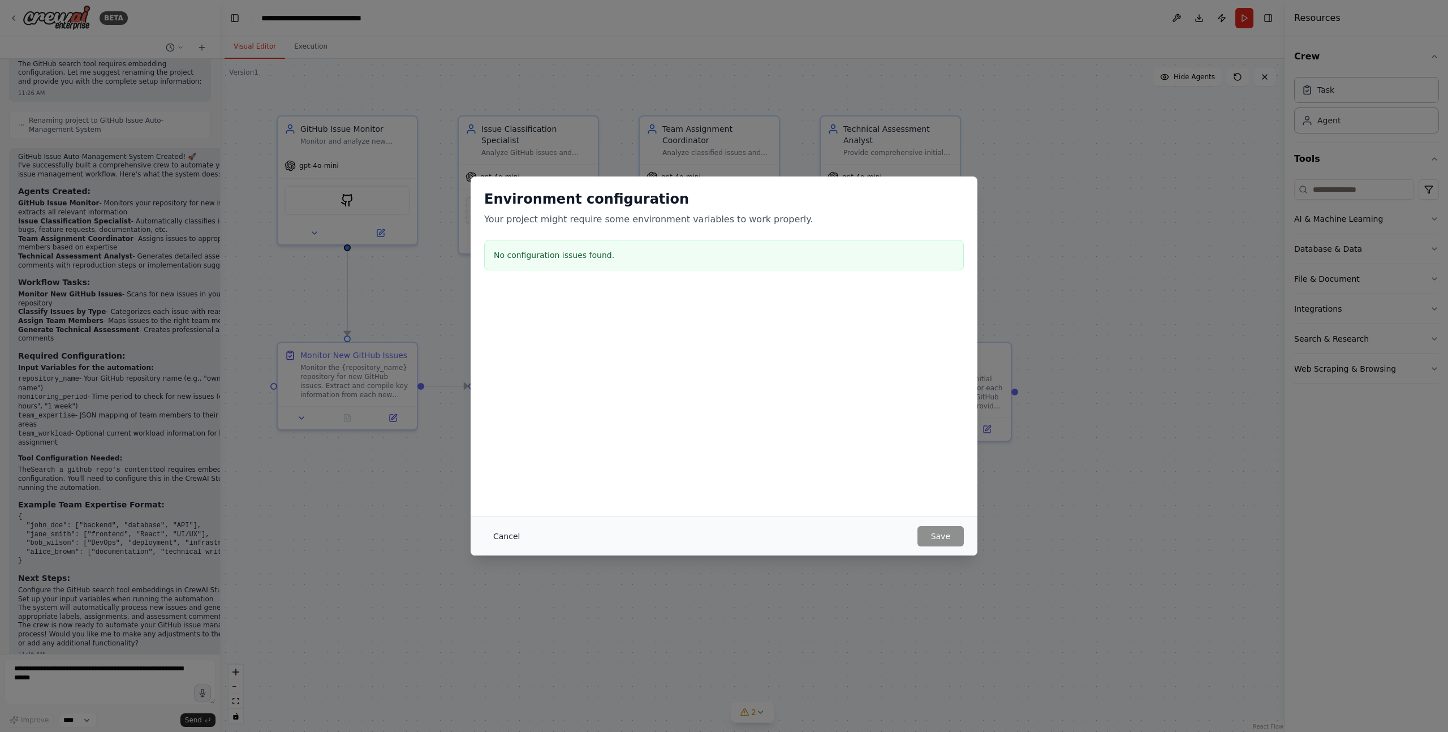
click at [506, 534] on button "Cancel" at bounding box center [506, 536] width 45 height 20
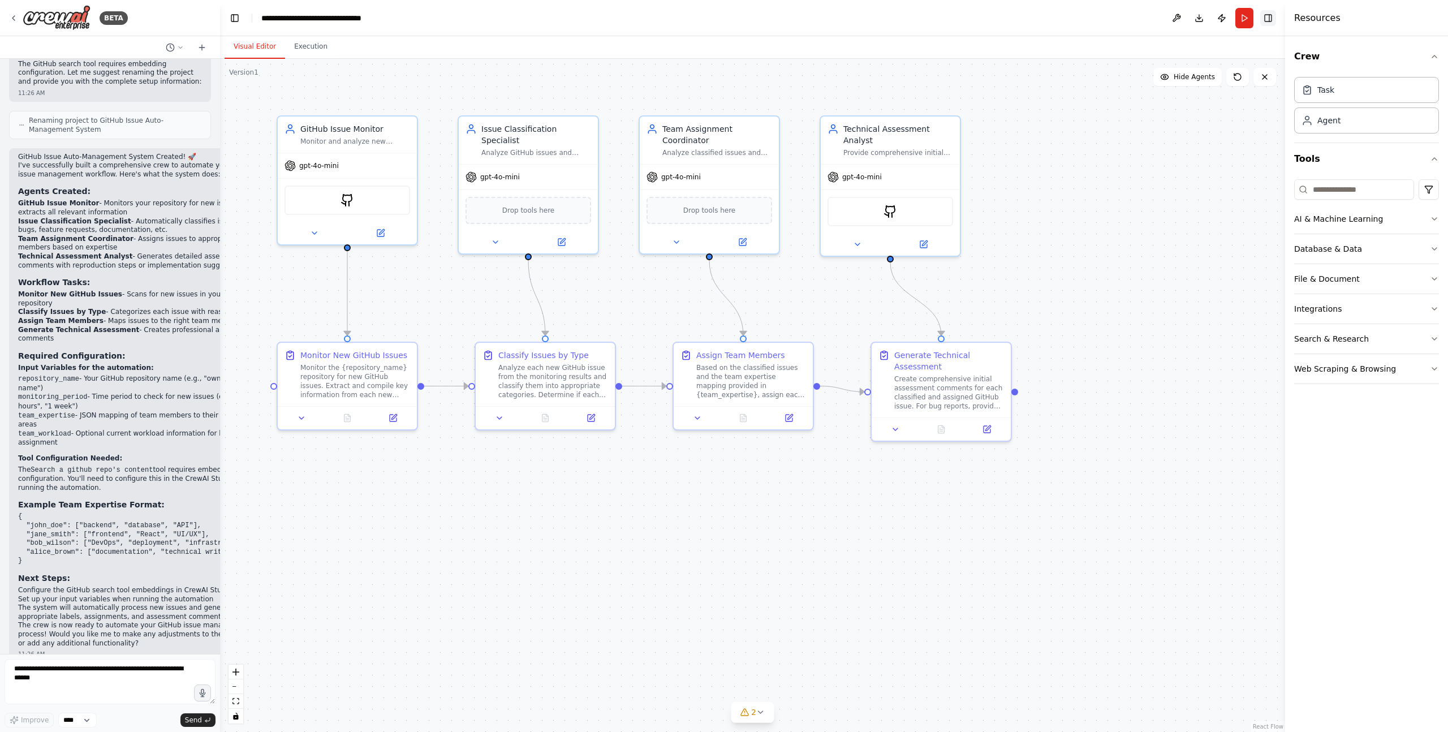
click at [1268, 19] on button "Toggle Right Sidebar" at bounding box center [1268, 18] width 16 height 16
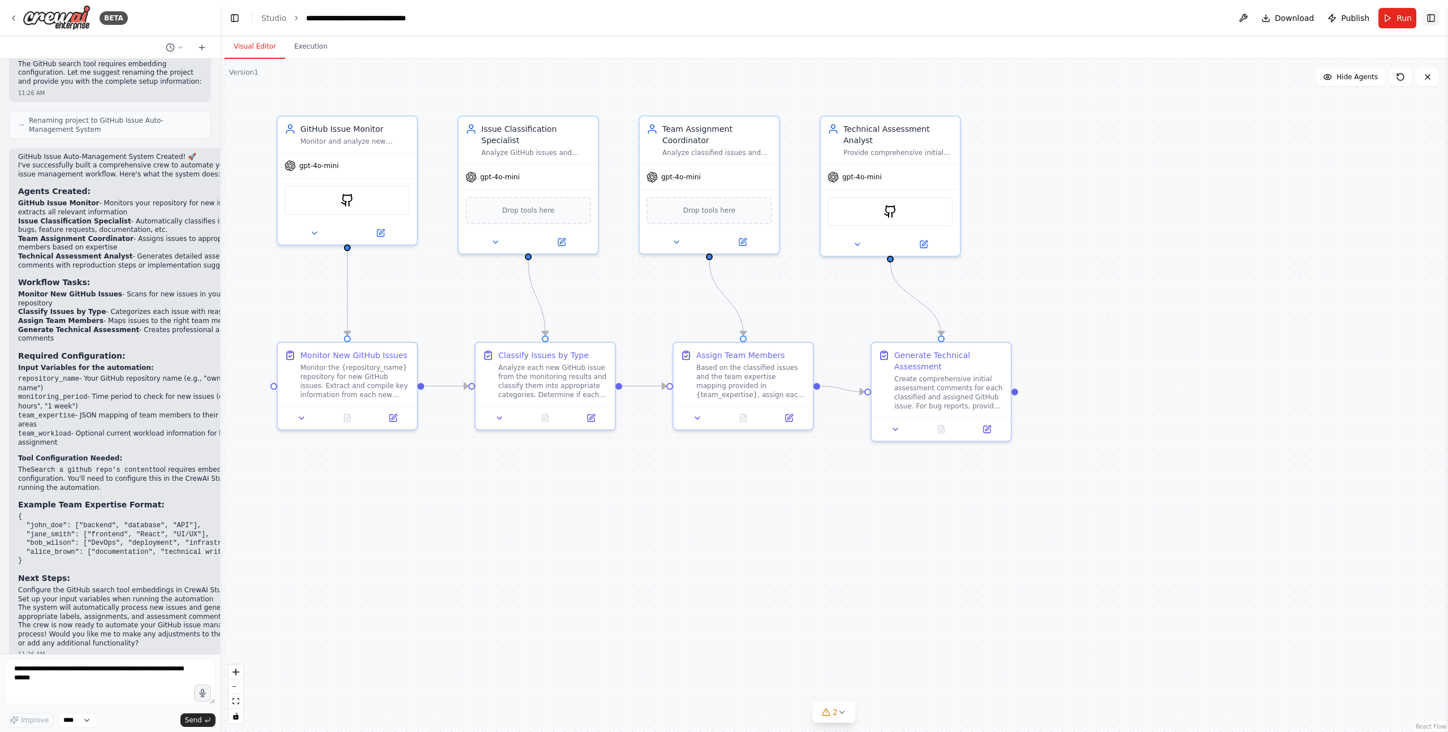
click at [1433, 15] on button "Toggle Right Sidebar" at bounding box center [1431, 18] width 16 height 16
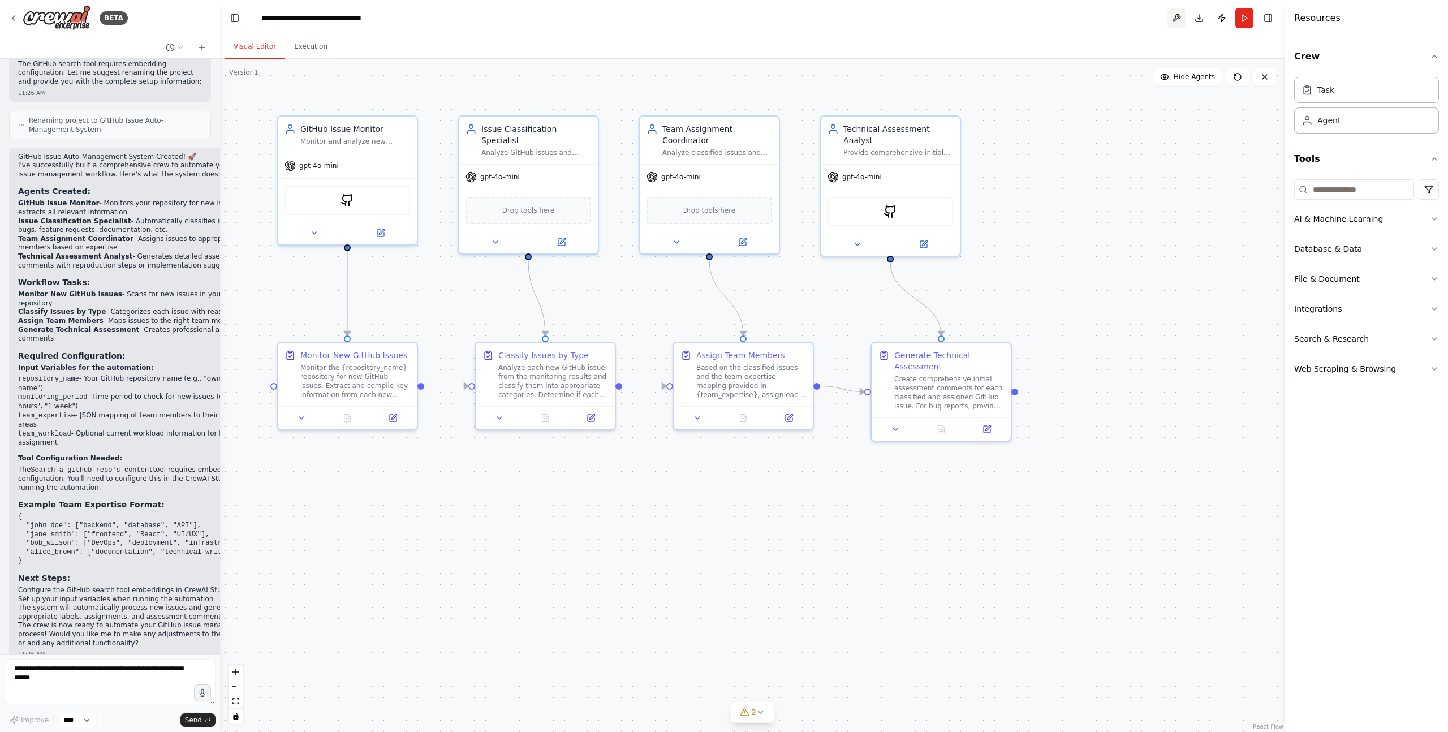
click at [1176, 20] on button at bounding box center [1176, 18] width 18 height 20
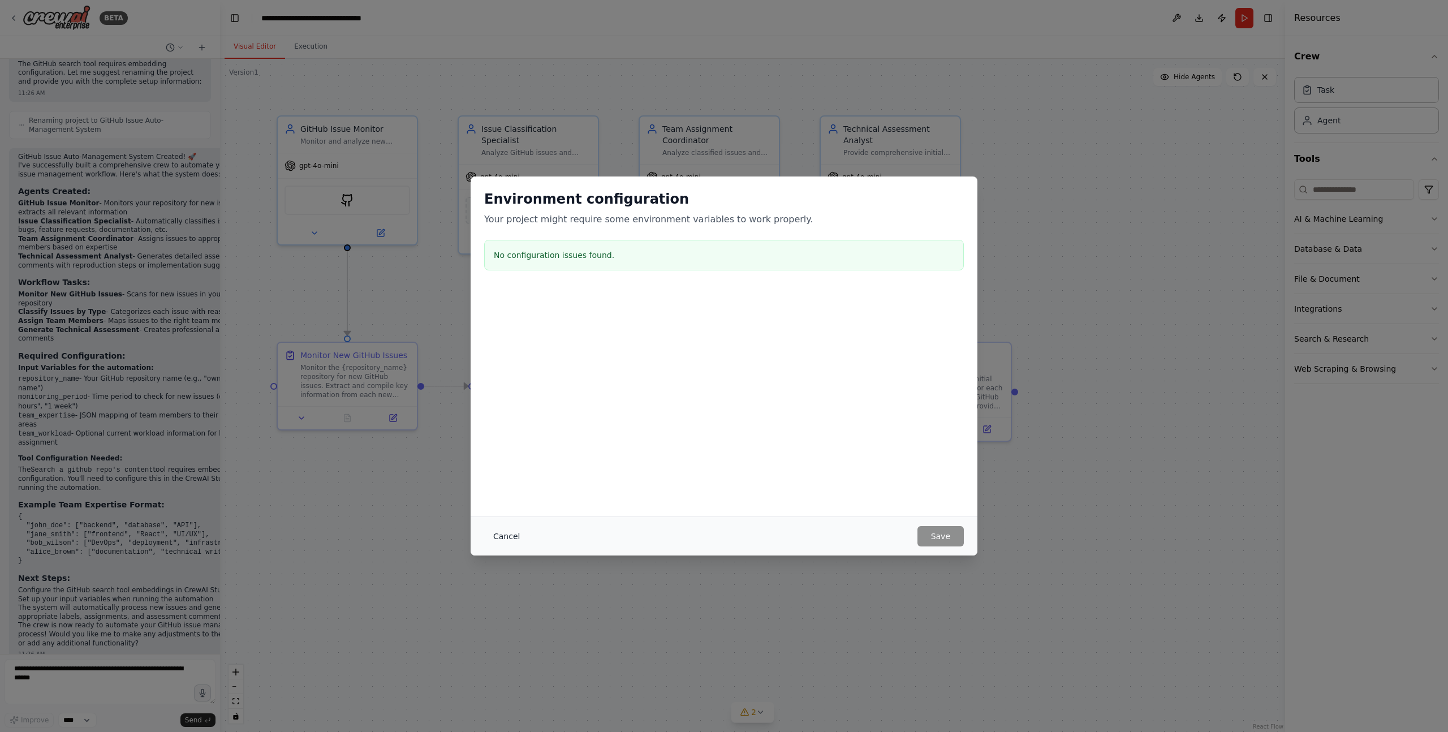
click at [506, 528] on button "Cancel" at bounding box center [506, 536] width 45 height 20
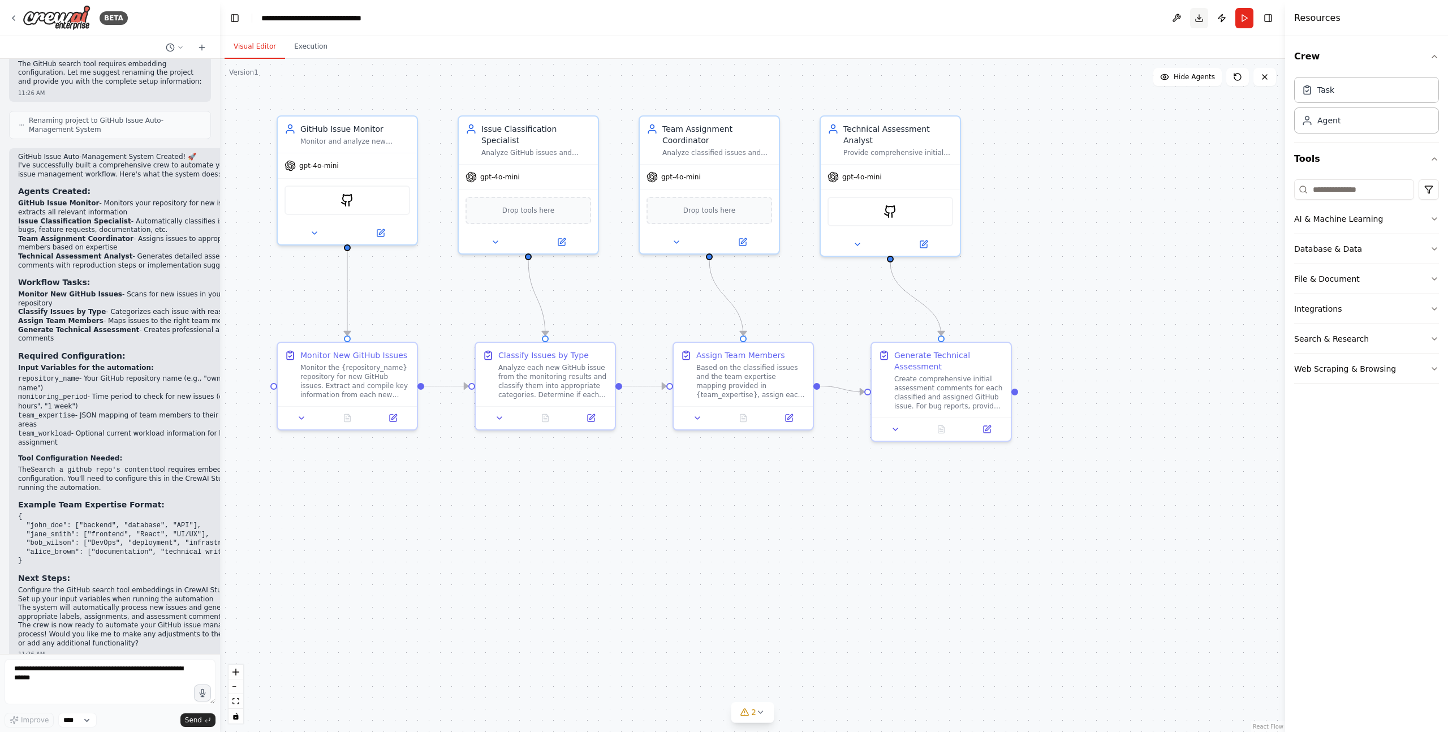
click at [1199, 20] on button "Download" at bounding box center [1199, 18] width 18 height 20
click at [1221, 20] on button "Publish" at bounding box center [1221, 18] width 18 height 20
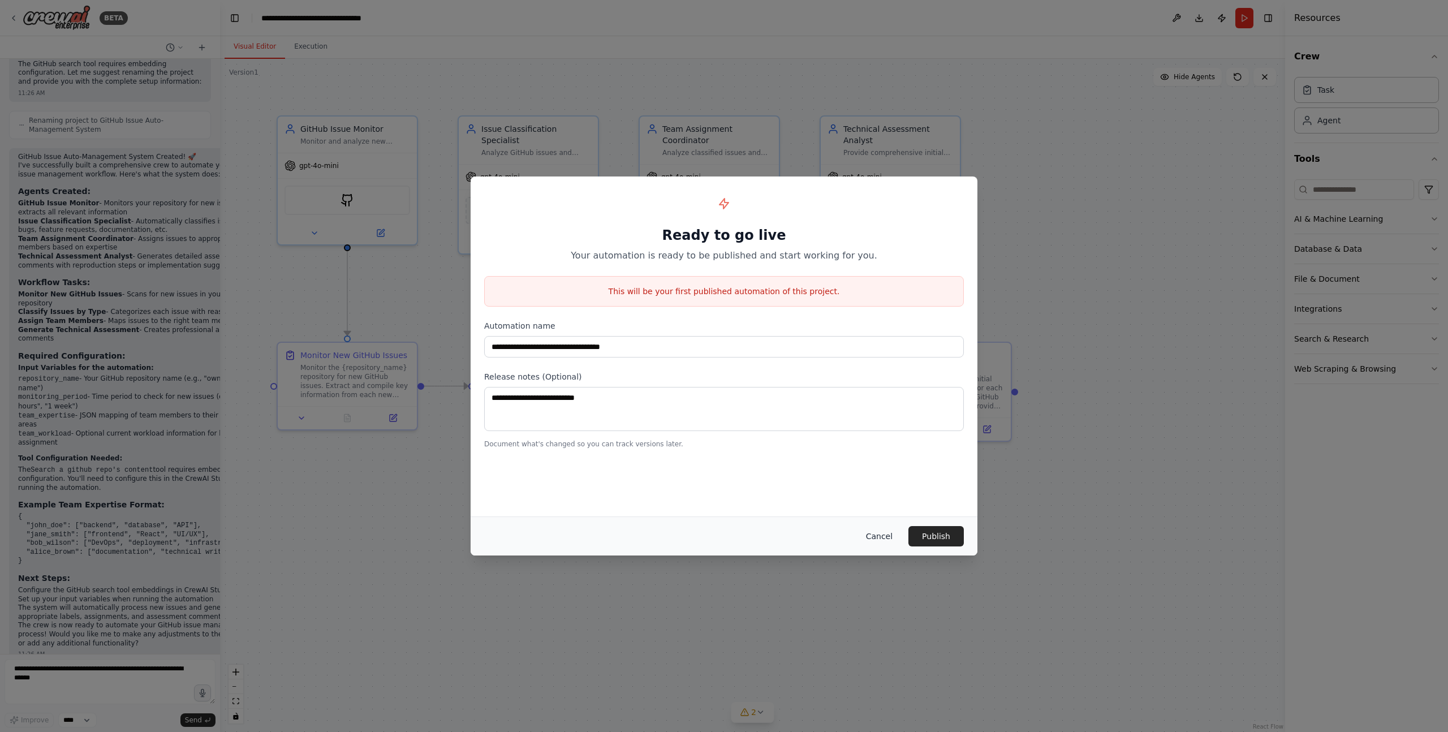
click at [877, 539] on button "Cancel" at bounding box center [879, 536] width 45 height 20
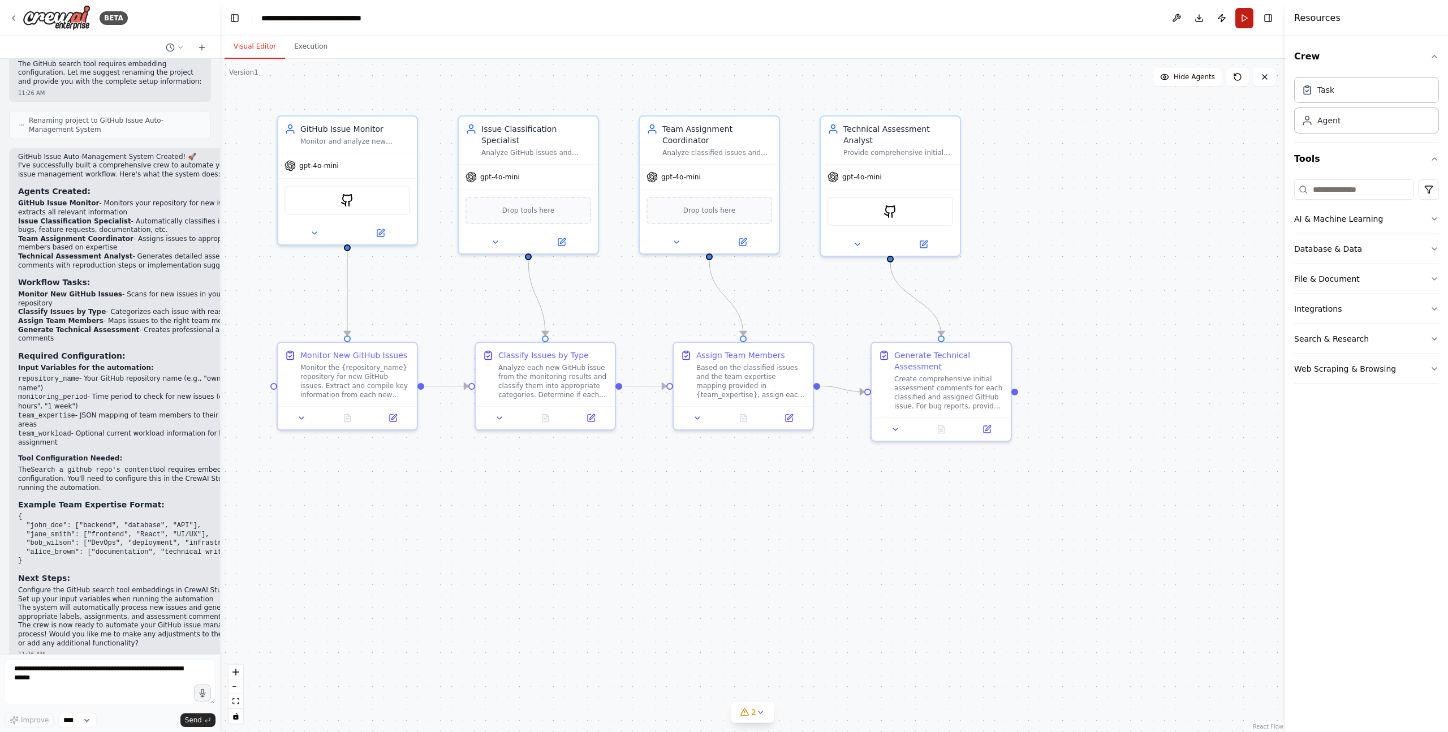
click at [1243, 19] on button "Run" at bounding box center [1244, 18] width 18 height 20
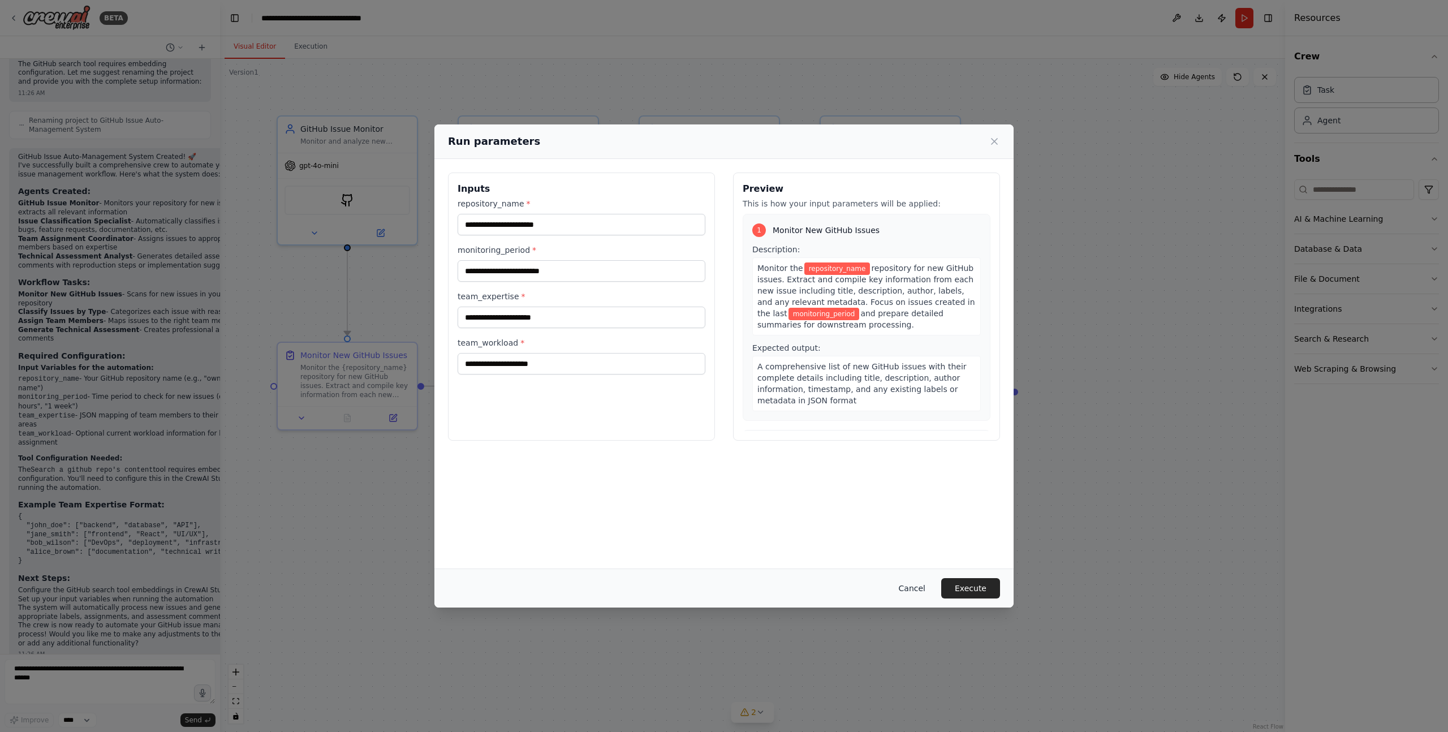
click at [913, 591] on button "Cancel" at bounding box center [911, 588] width 45 height 20
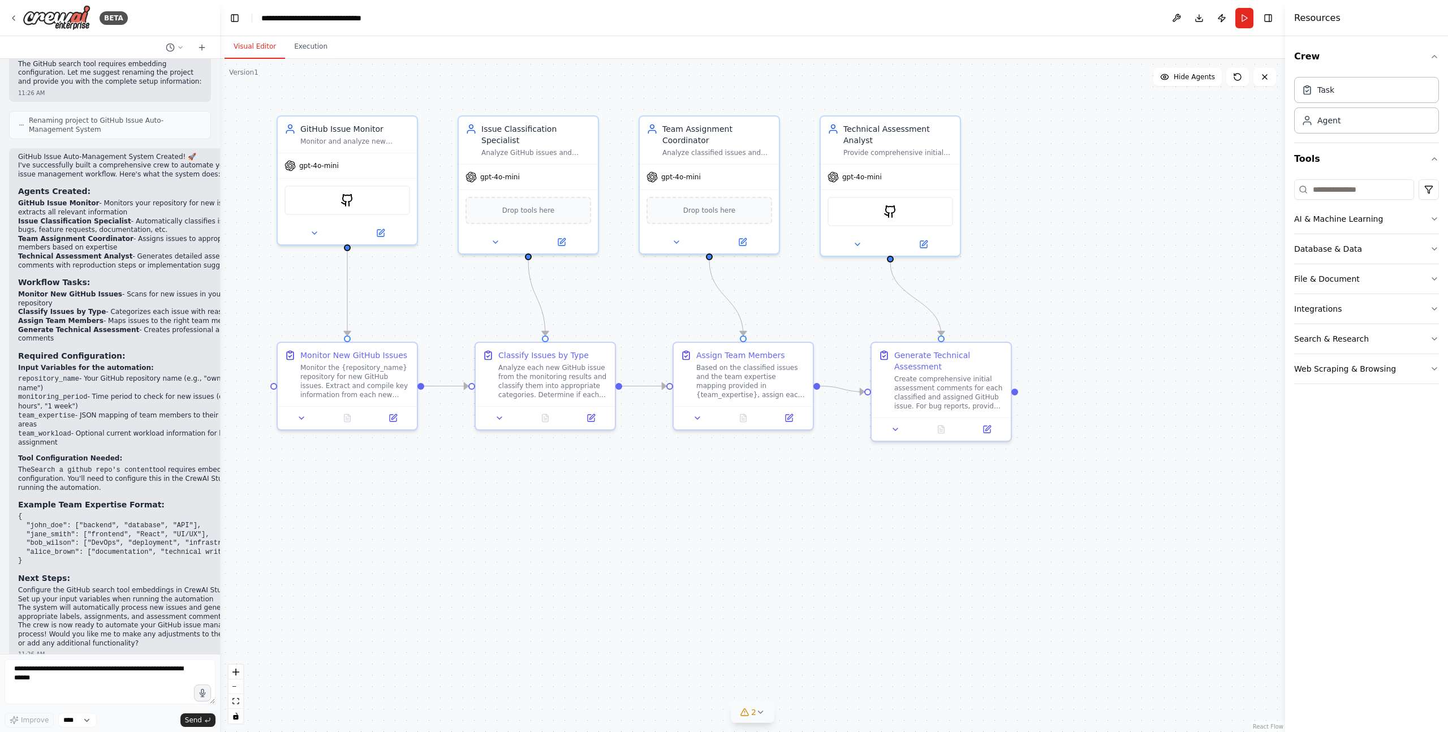
click at [759, 711] on icon at bounding box center [760, 711] width 9 height 9
click at [863, 643] on icon at bounding box center [867, 645] width 9 height 9
